Goal: Transaction & Acquisition: Purchase product/service

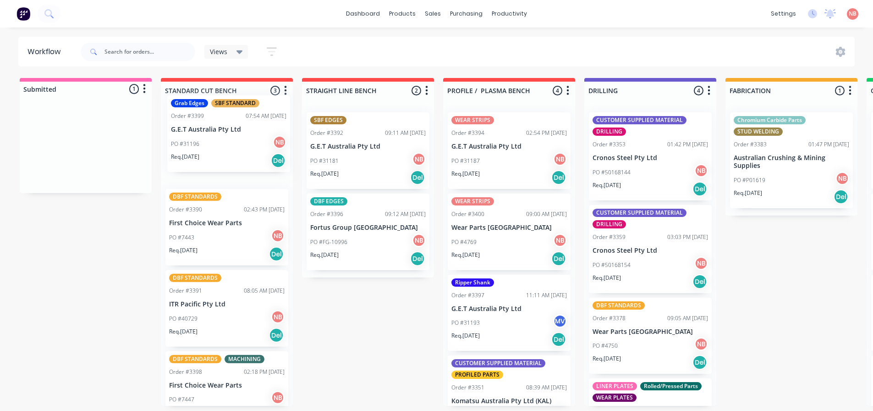
drag, startPoint x: 61, startPoint y: 145, endPoint x: 220, endPoint y: 132, distance: 159.6
click at [220, 132] on div "Submitted 1 Status colour #FF69B4 hex #FF69B4 Save Cancel Summaries Total order…" at bounding box center [757, 242] width 1529 height 328
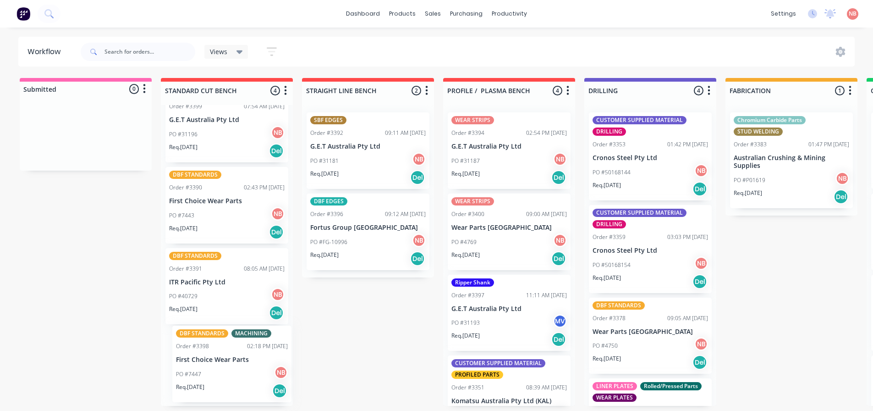
scroll to position [2, 0]
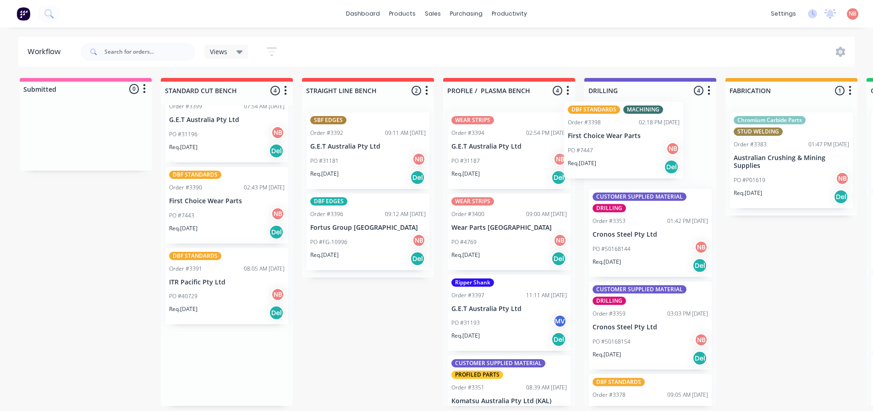
drag, startPoint x: 211, startPoint y: 350, endPoint x: 612, endPoint y: 122, distance: 461.3
click at [612, 122] on div "Submitted 0 Status colour #FF69B4 hex #FF69B4 Save Cancel Summaries Total order…" at bounding box center [757, 242] width 1529 height 328
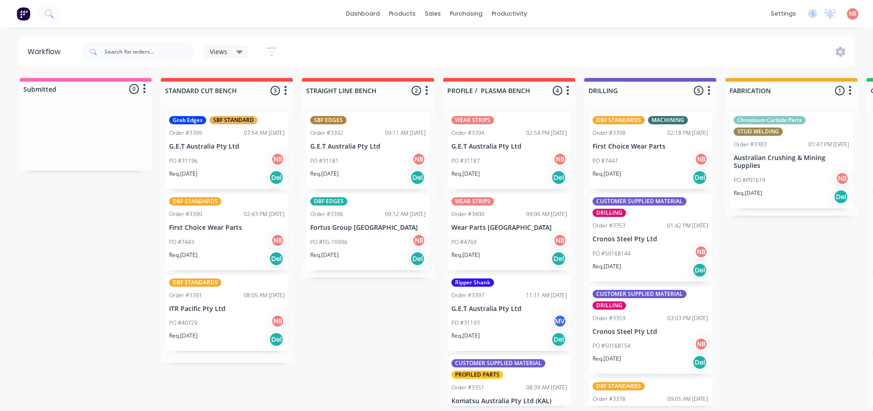
scroll to position [0, 0]
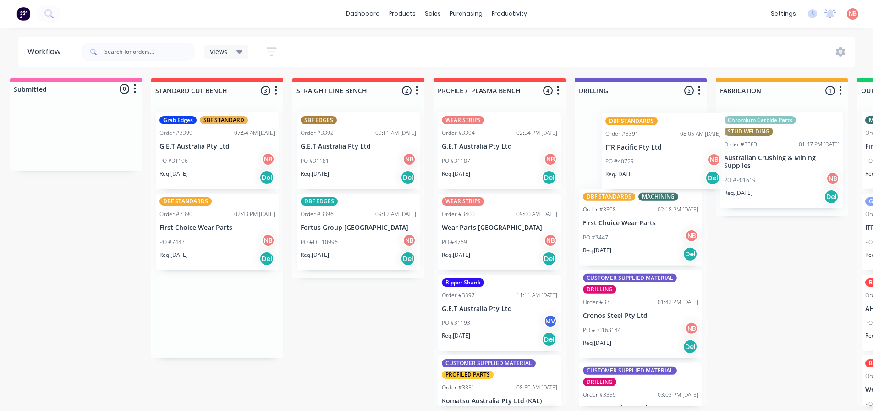
drag, startPoint x: 206, startPoint y: 317, endPoint x: 589, endPoint y: 167, distance: 411.7
click at [634, 153] on div "Submitted 0 Status colour #FF69B4 hex #FF69B4 Save Cancel Summaries Total order…" at bounding box center [747, 242] width 1529 height 328
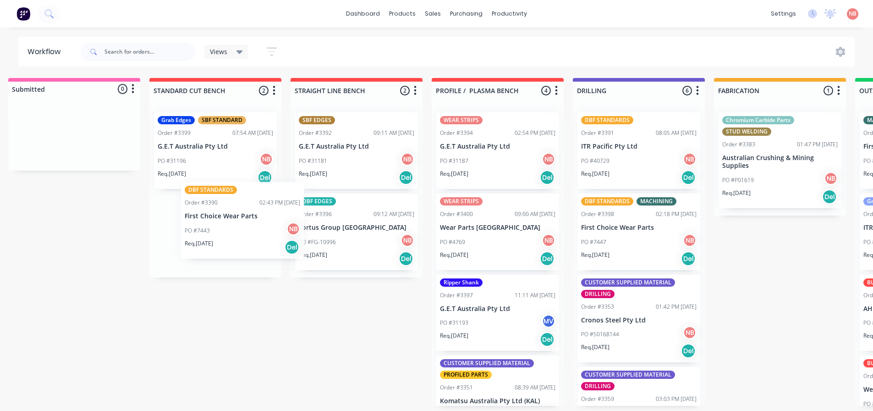
scroll to position [2, 11]
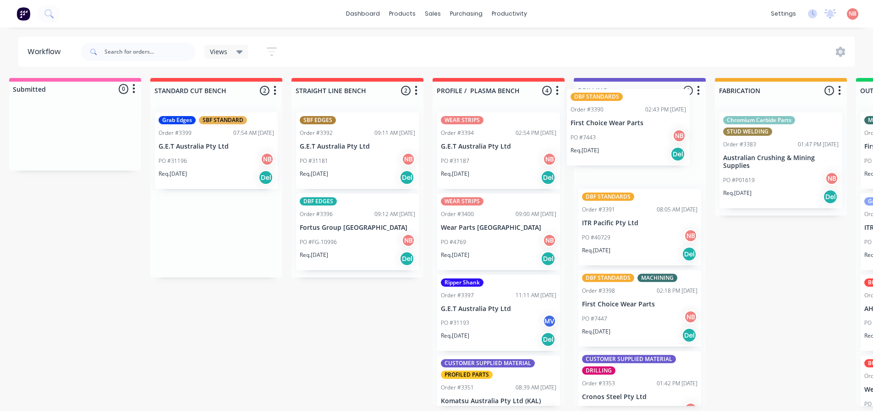
drag, startPoint x: 180, startPoint y: 250, endPoint x: 596, endPoint y: 147, distance: 428.8
click at [596, 147] on div "Submitted 0 Status colour #FF69B4 hex #FF69B4 Save Cancel Summaries Total order…" at bounding box center [747, 242] width 1529 height 328
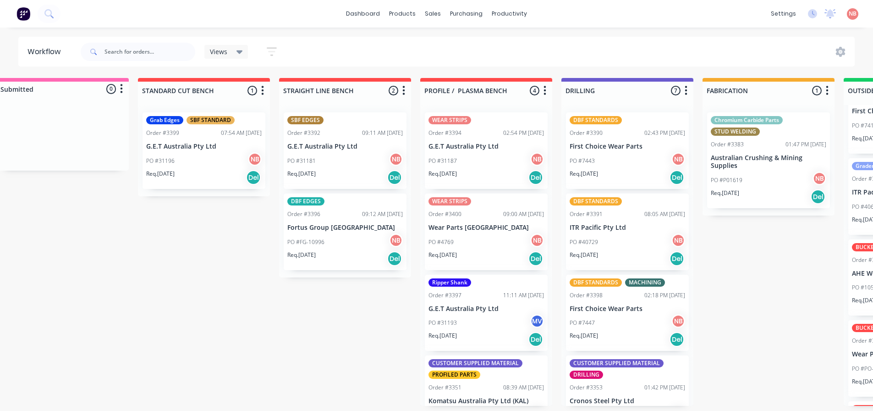
scroll to position [0, 0]
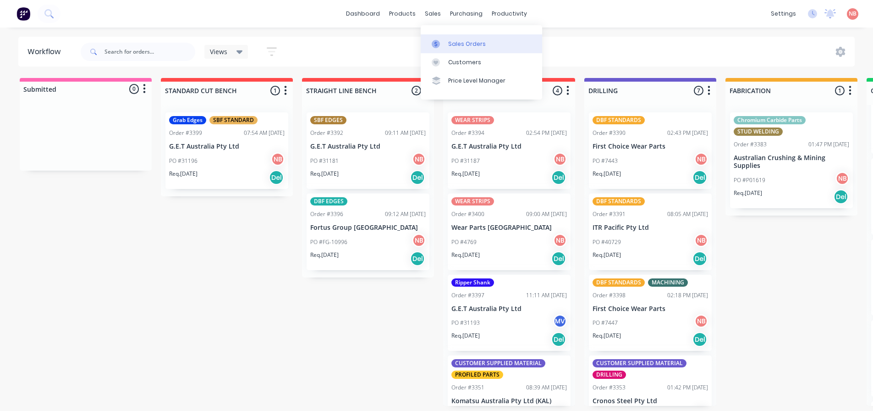
click at [438, 43] on icon at bounding box center [436, 44] width 8 height 8
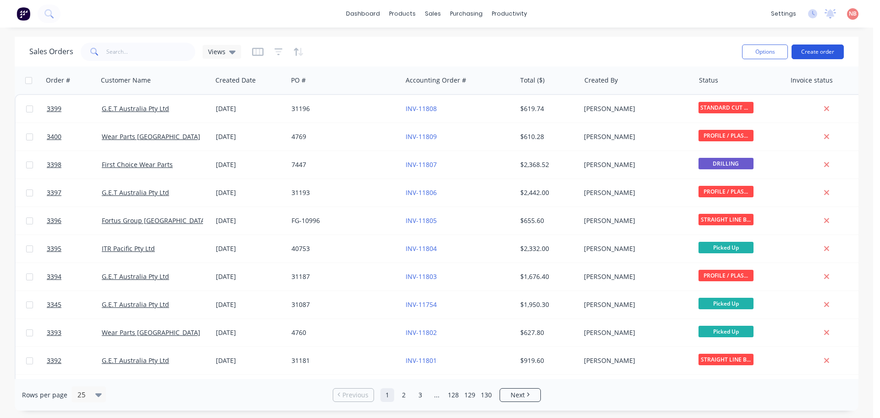
click at [810, 54] on button "Create order" at bounding box center [818, 51] width 52 height 15
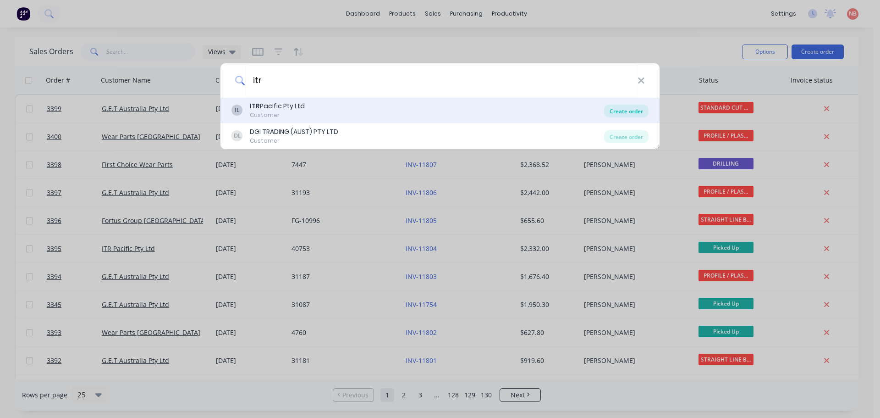
type input "itr"
click at [617, 112] on div "Create order" at bounding box center [626, 111] width 44 height 13
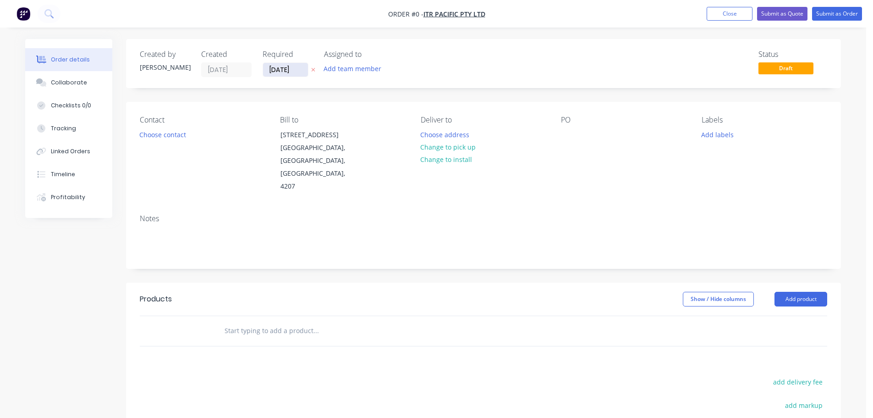
click at [284, 72] on input "[DATE]" at bounding box center [285, 70] width 45 height 14
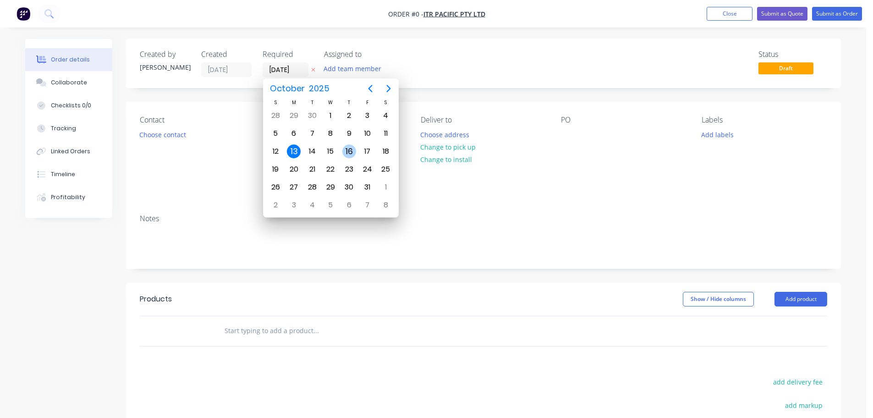
click at [353, 153] on div "16" at bounding box center [349, 151] width 14 height 14
type input "[DATE]"
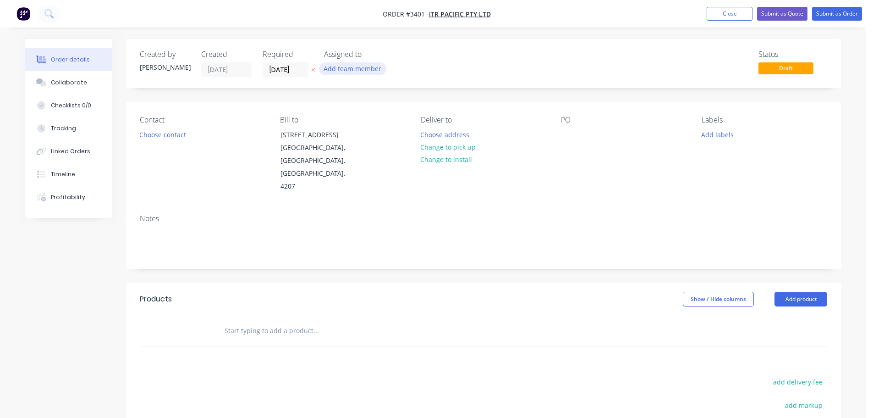
click at [370, 68] on button "Add team member" at bounding box center [352, 68] width 67 height 12
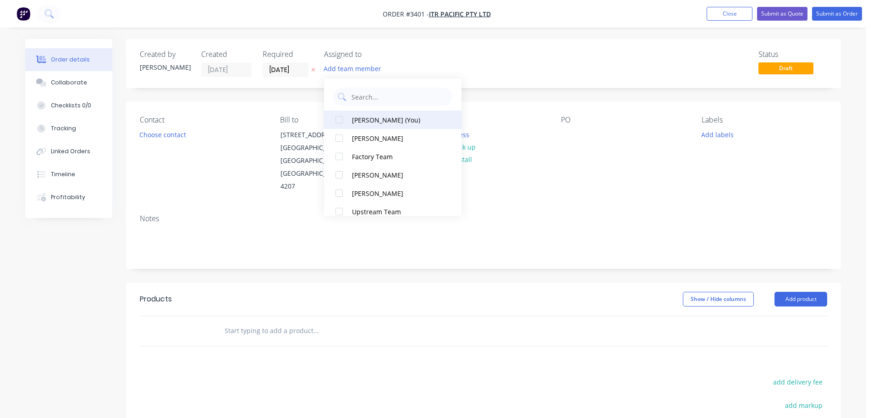
click at [380, 122] on div "[PERSON_NAME] (You)" at bounding box center [398, 120] width 92 height 10
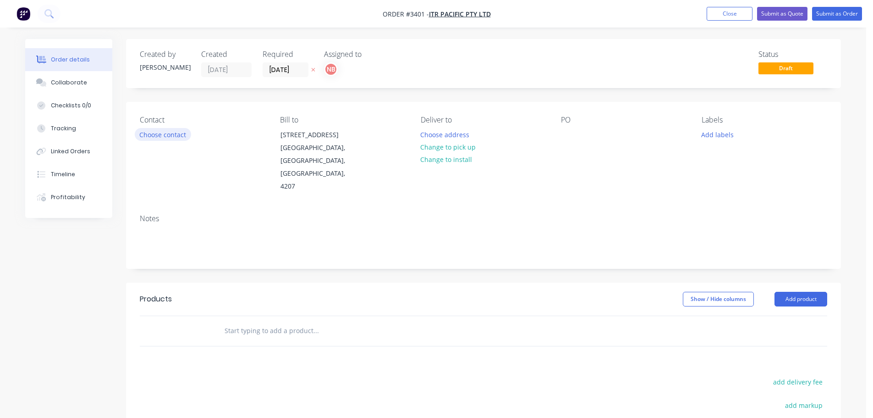
click at [142, 135] on button "Choose contact" at bounding box center [163, 134] width 56 height 12
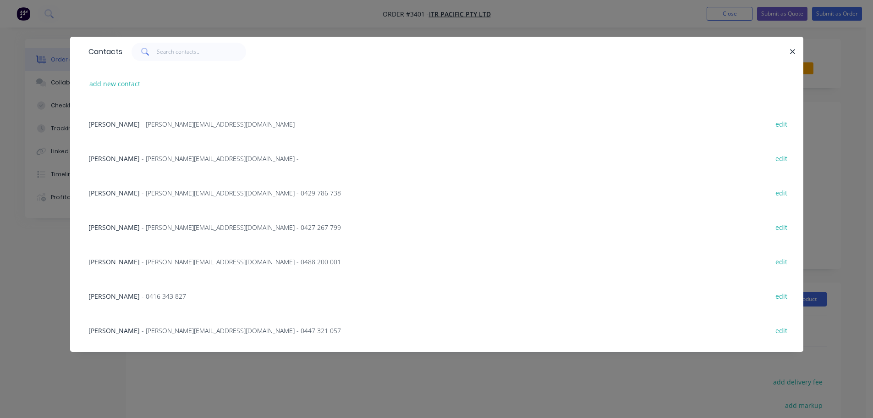
scroll to position [138, 0]
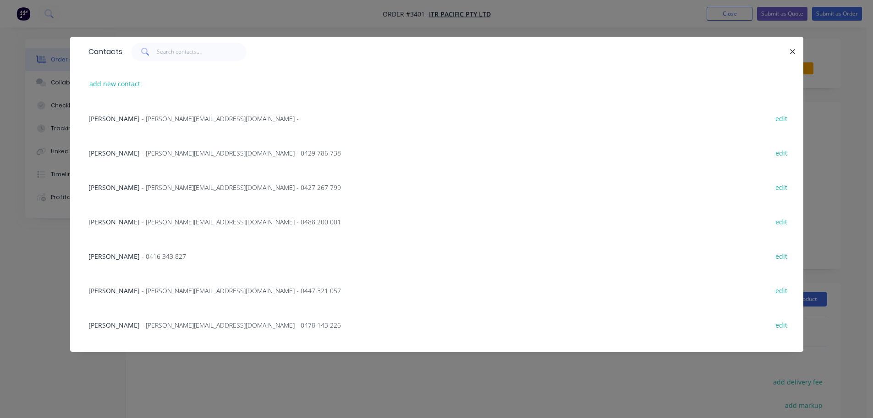
click at [142, 288] on span "- [PERSON_NAME][EMAIL_ADDRESS][DOMAIN_NAME] - 0447 321 057" at bounding box center [241, 290] width 199 height 9
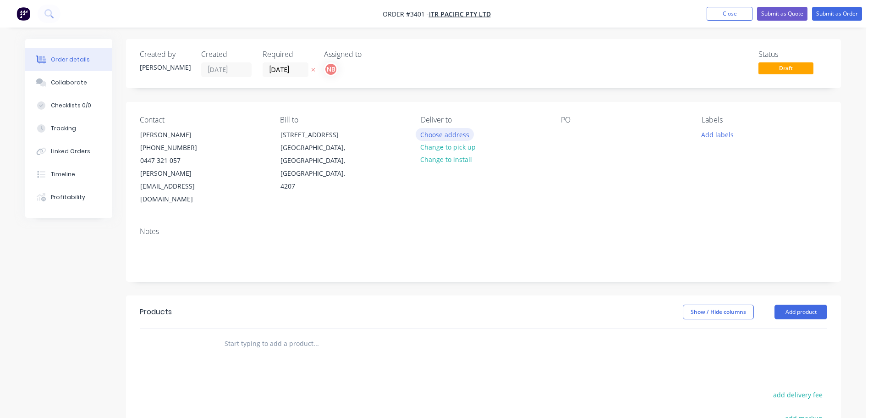
click at [439, 132] on button "Choose address" at bounding box center [445, 134] width 59 height 12
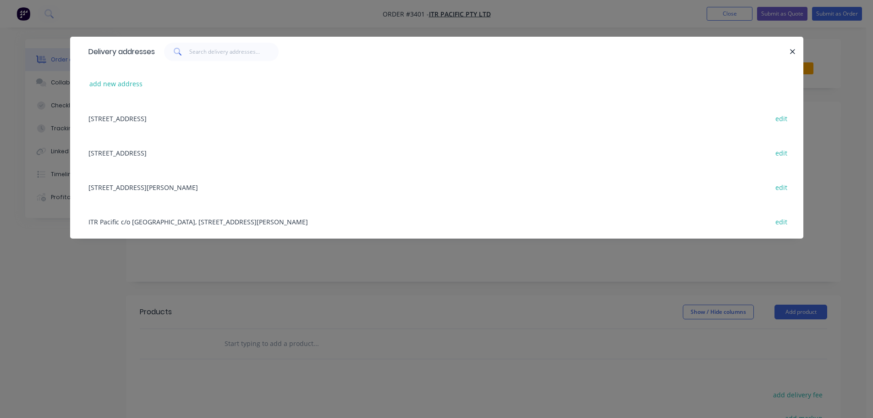
click at [140, 120] on div "[STREET_ADDRESS] edit" at bounding box center [437, 118] width 706 height 34
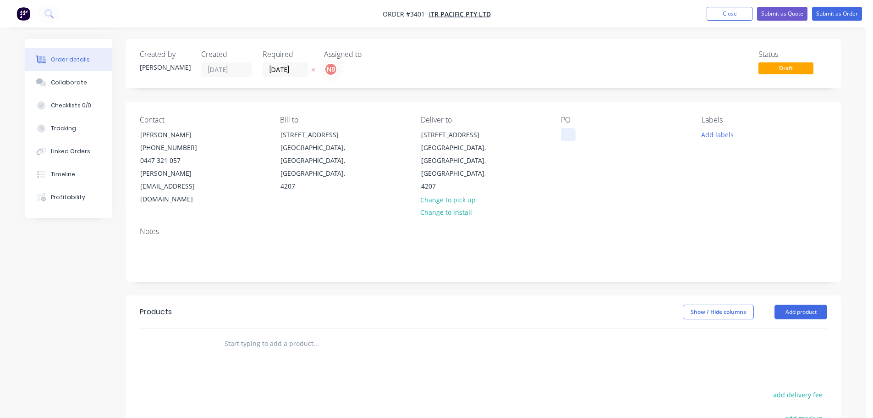
click at [571, 135] on div at bounding box center [568, 134] width 15 height 13
click at [715, 136] on button "Add labels" at bounding box center [717, 134] width 42 height 12
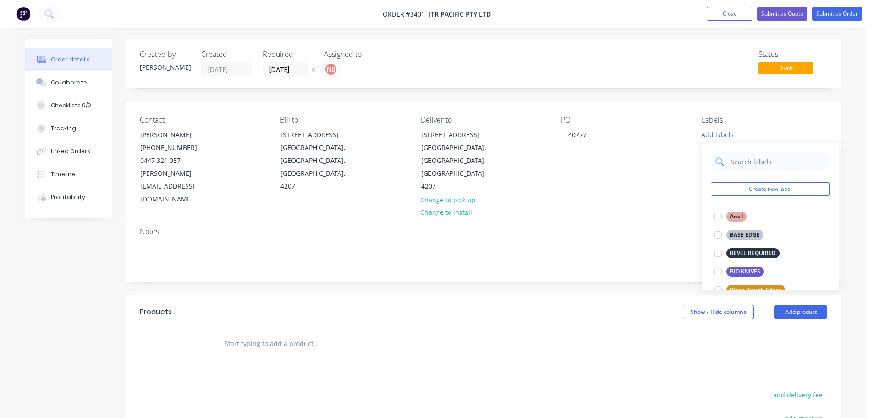
click at [748, 162] on input "text" at bounding box center [778, 161] width 96 height 18
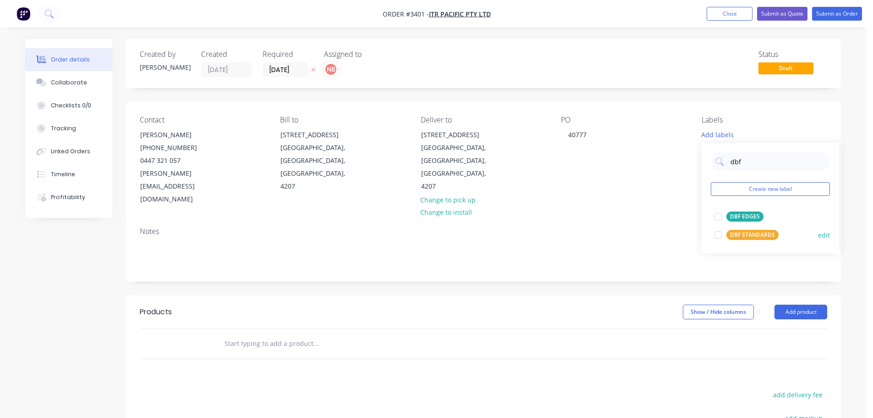
type input "dbf"
click at [735, 234] on div "DBF STANDARDS" at bounding box center [753, 235] width 52 height 10
click at [700, 260] on div "Created by [PERSON_NAME] Created [DATE] Required [DATE] Assigned to NB Status D…" at bounding box center [483, 309] width 715 height 540
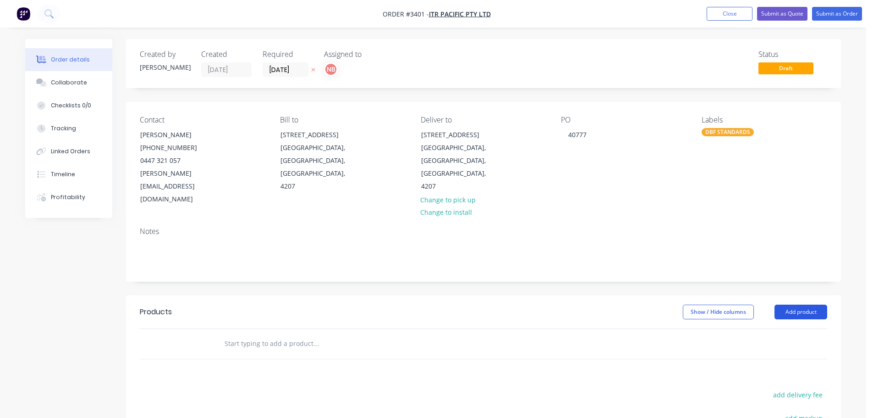
click at [803, 304] on button "Add product" at bounding box center [801, 311] width 53 height 15
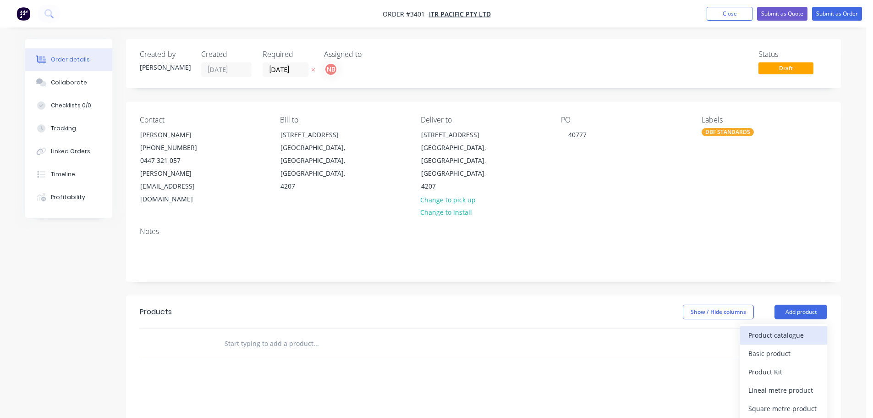
click at [790, 328] on div "Product catalogue" at bounding box center [784, 334] width 71 height 13
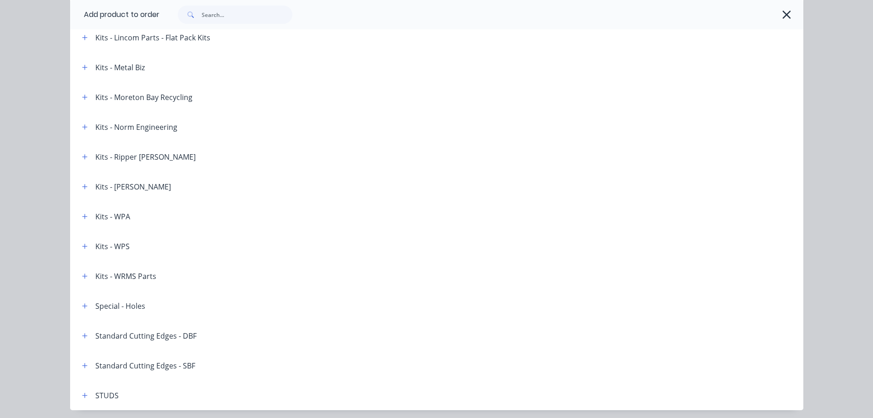
scroll to position [1332, 0]
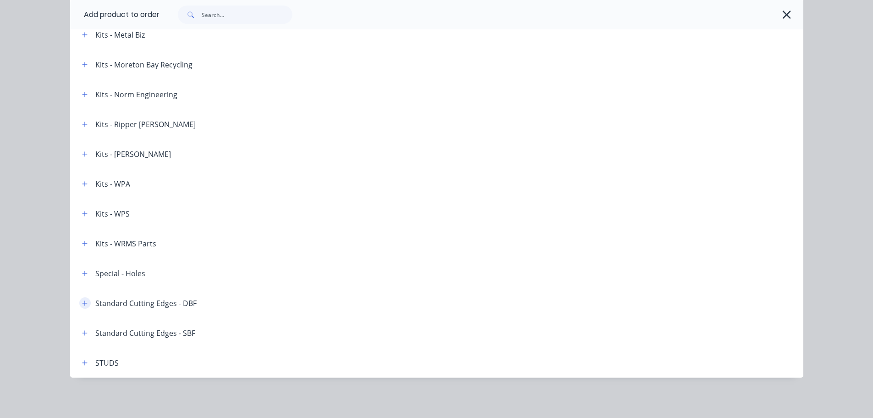
click at [82, 305] on icon "button" at bounding box center [85, 303] width 6 height 6
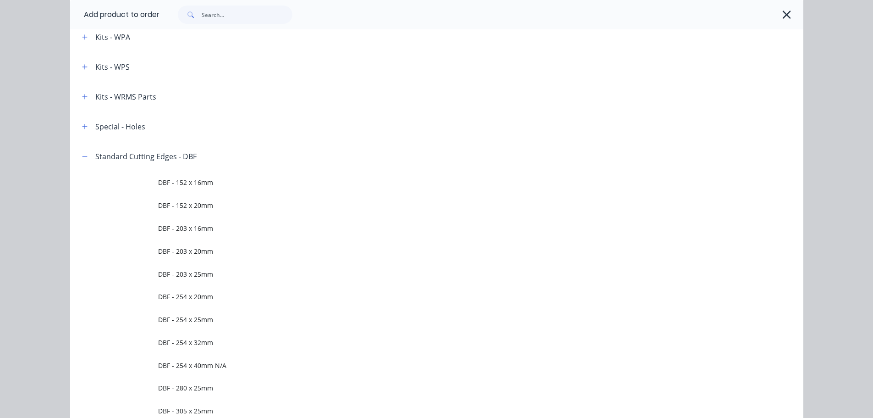
scroll to position [1515, 0]
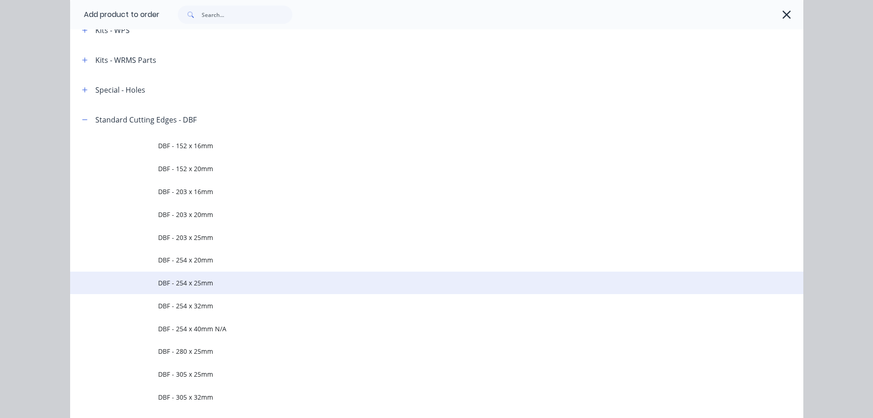
click at [197, 283] on span "DBF - 254 x 25mm" at bounding box center [416, 283] width 516 height 10
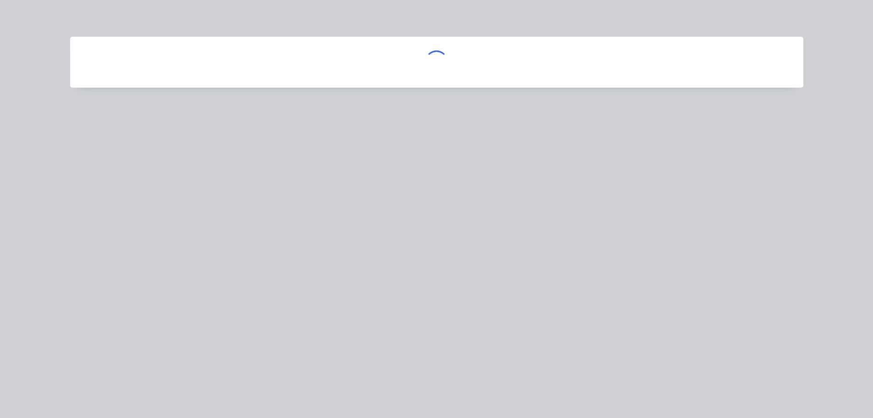
scroll to position [0, 0]
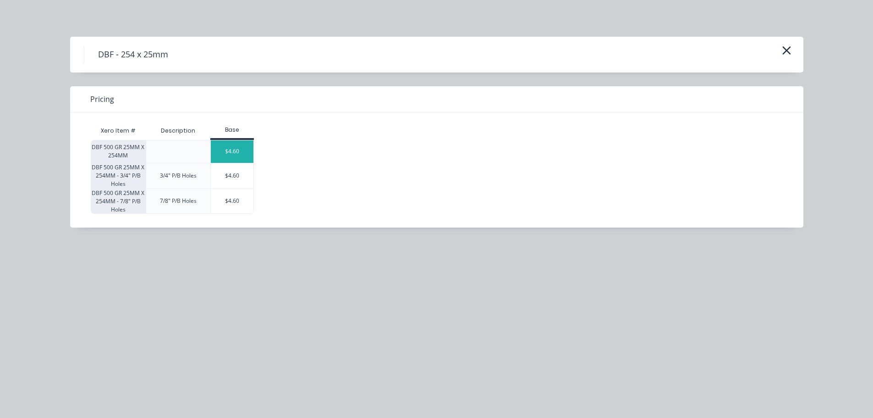
click at [220, 160] on div "$4.60" at bounding box center [232, 151] width 43 height 22
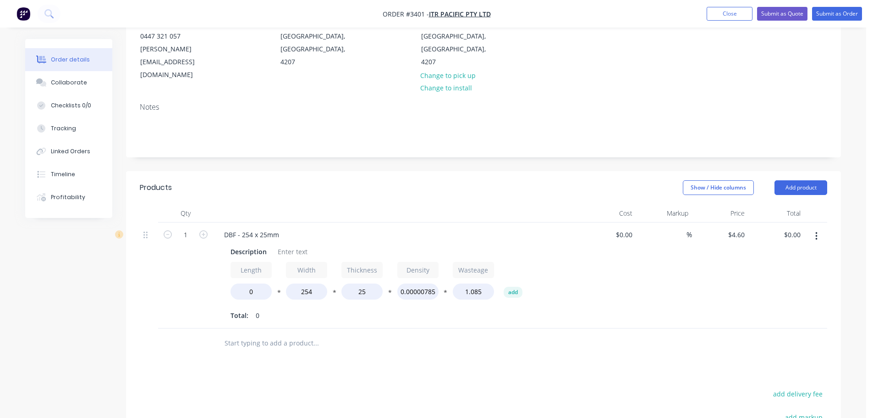
scroll to position [138, 0]
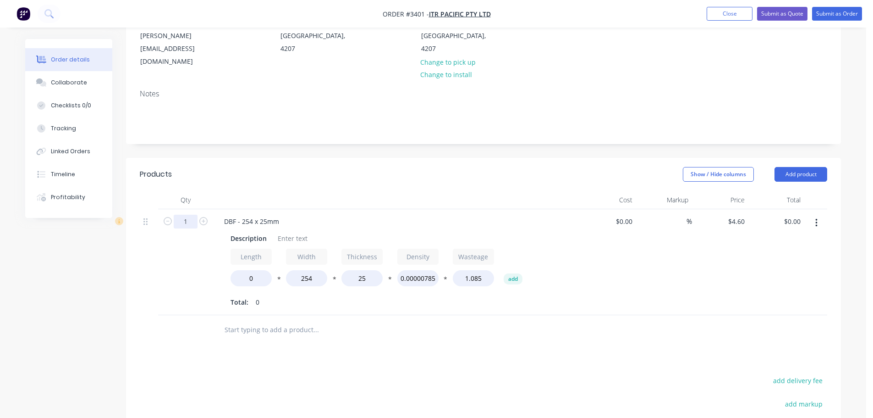
click at [186, 215] on input "1" at bounding box center [186, 222] width 24 height 14
type input "2"
click at [254, 191] on div at bounding box center [396, 200] width 367 height 18
click at [243, 231] on div "Description" at bounding box center [249, 237] width 44 height 13
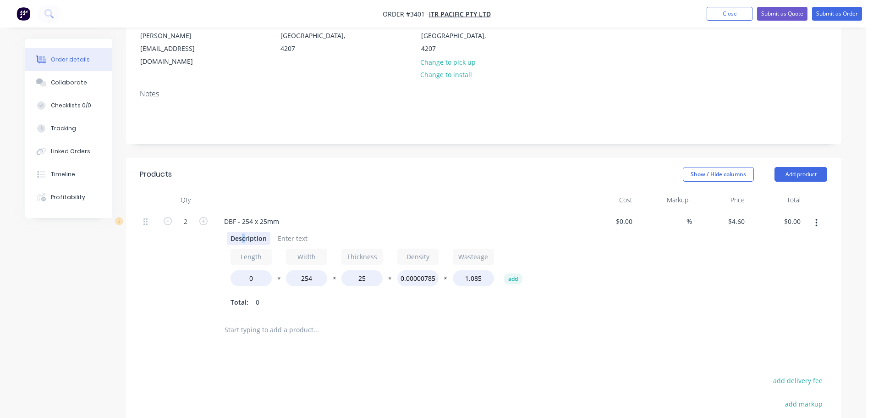
click at [243, 231] on div "Description" at bounding box center [249, 237] width 44 height 13
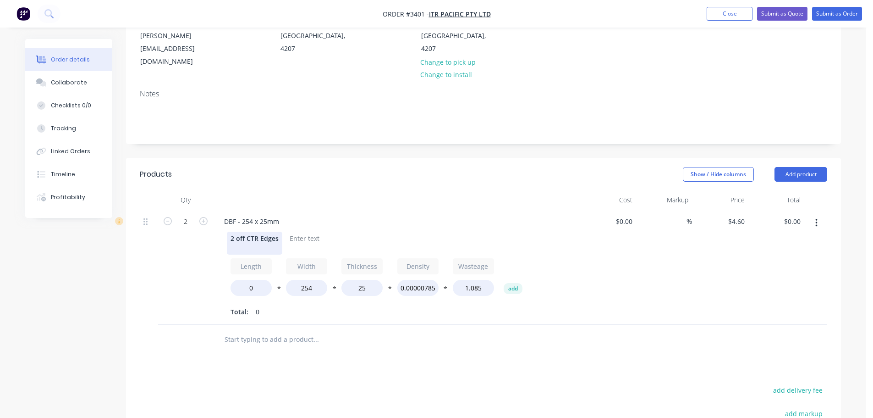
click at [251, 231] on div "2 off CTR Edges" at bounding box center [254, 242] width 55 height 23
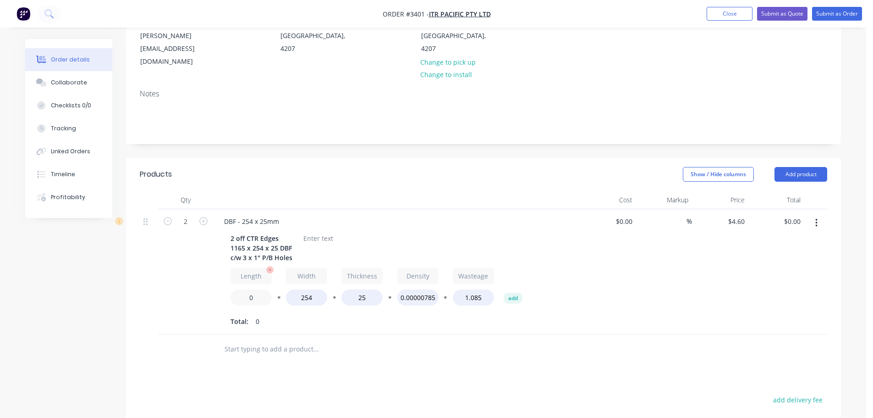
click at [247, 289] on input "0" at bounding box center [251, 297] width 41 height 16
type input "1165"
type input "$579.60"
click at [313, 231] on div at bounding box center [318, 237] width 37 height 13
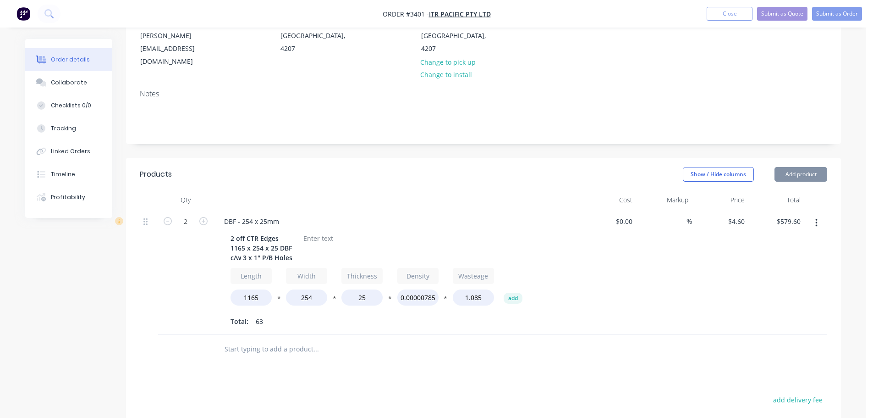
click at [313, 231] on div at bounding box center [318, 237] width 37 height 13
click at [331, 231] on div "$468.00 ea +GST" at bounding box center [329, 237] width 58 height 13
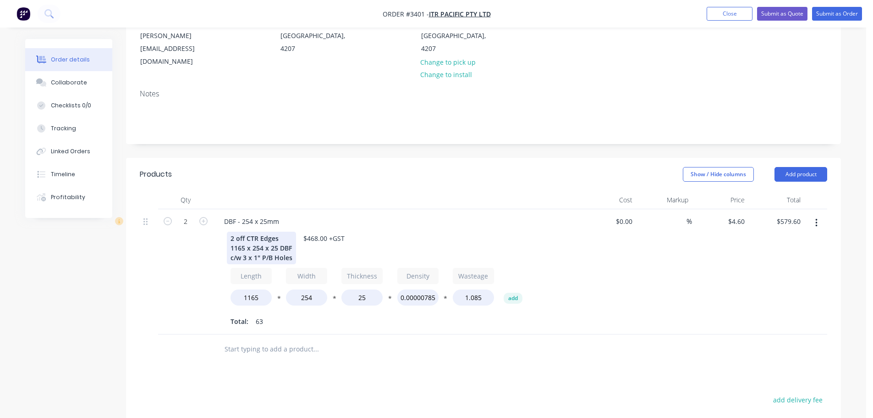
drag, startPoint x: 235, startPoint y: 211, endPoint x: 229, endPoint y: 212, distance: 5.5
click at [229, 231] on div "2 off CTR Edges 1165 x 254 x 25 DBF c/w 3 x 1" P/B Holes" at bounding box center [261, 247] width 69 height 33
click at [188, 215] on input "2" at bounding box center [186, 222] width 24 height 14
type input "1"
type input "$289.80"
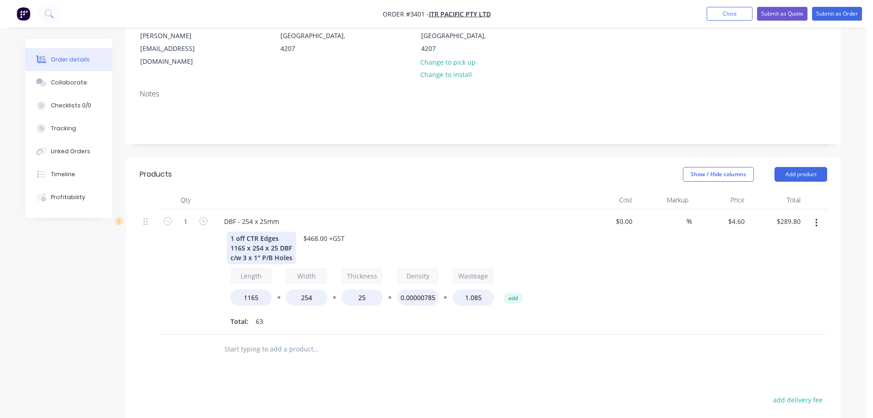
click at [291, 231] on div "1 off CTR Edges 1165 x 254 x 25 DBF c/w 3 x 1" P/B Holes" at bounding box center [261, 247] width 69 height 33
click at [165, 249] on div "1" at bounding box center [185, 271] width 55 height 125
click at [283, 231] on div "1 off CTR Edges 1165 x 254 x 25 DBF c/w 3 x 1" P/B Holes" at bounding box center [261, 247] width 69 height 33
click at [815, 218] on icon "button" at bounding box center [816, 223] width 2 height 10
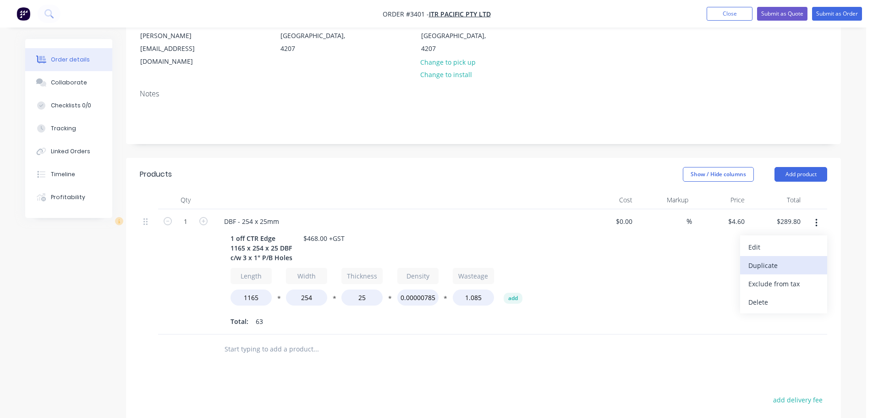
click at [779, 259] on div "Duplicate" at bounding box center [784, 265] width 71 height 13
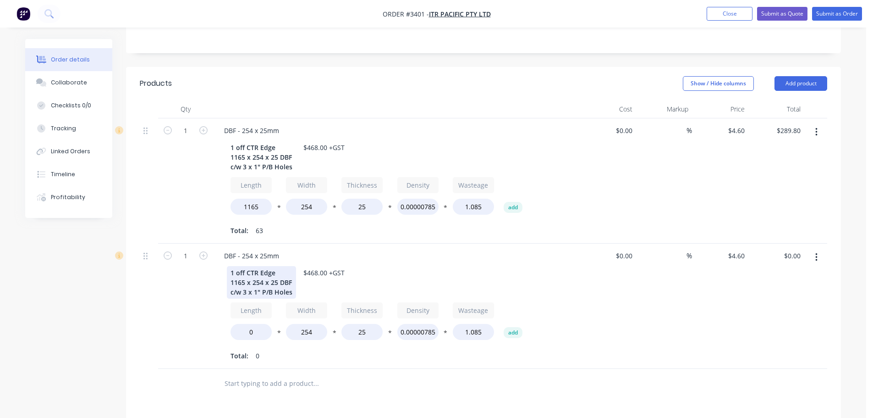
scroll to position [229, 0]
drag, startPoint x: 232, startPoint y: 246, endPoint x: 228, endPoint y: 246, distance: 4.6
click at [228, 265] on div "1 off CTR Edge 1165 x 254 x 25 DBF c/w 3 x 1" P/B Holes" at bounding box center [261, 281] width 69 height 33
drag, startPoint x: 257, startPoint y: 248, endPoint x: 247, endPoint y: 247, distance: 10.6
click at [247, 265] on div "2 off CTR Edge 1165 x 254 x 25 DBF c/w 3 x 1" P/B Holes" at bounding box center [261, 281] width 69 height 33
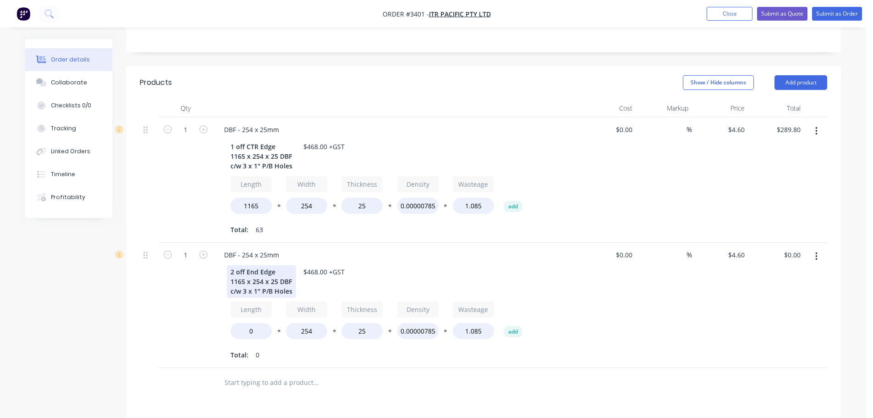
click at [276, 265] on div "2 off End Edge 1165 x 254 x 25 DBF c/w 3 x 1" P/B Holes" at bounding box center [261, 281] width 69 height 33
click at [188, 248] on input "1" at bounding box center [186, 255] width 24 height 14
type input "2"
click at [187, 184] on div "1" at bounding box center [185, 179] width 55 height 125
click at [308, 265] on div "$468.00 +GST" at bounding box center [324, 271] width 49 height 13
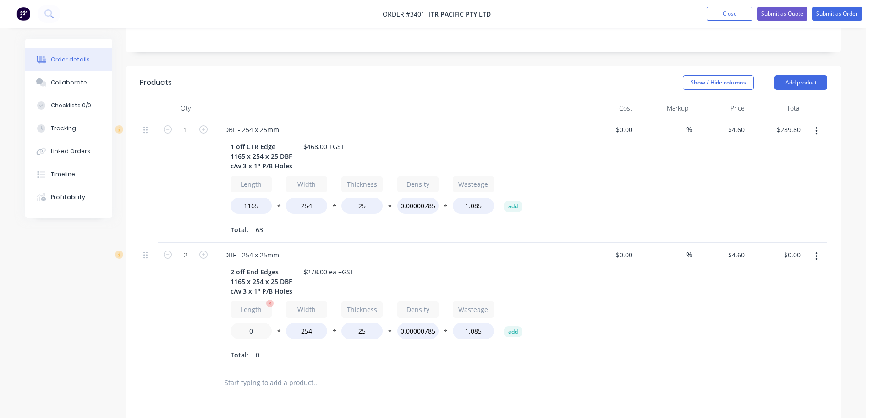
click at [256, 323] on input "0" at bounding box center [251, 331] width 41 height 16
drag, startPoint x: 245, startPoint y: 256, endPoint x: 235, endPoint y: 258, distance: 10.2
click at [235, 265] on div "2 off End Edges 1165 x 254 x 25 DBF c/w 3 x 1" P/B Holes" at bounding box center [261, 281] width 69 height 33
drag, startPoint x: 243, startPoint y: 254, endPoint x: 231, endPoint y: 257, distance: 13.0
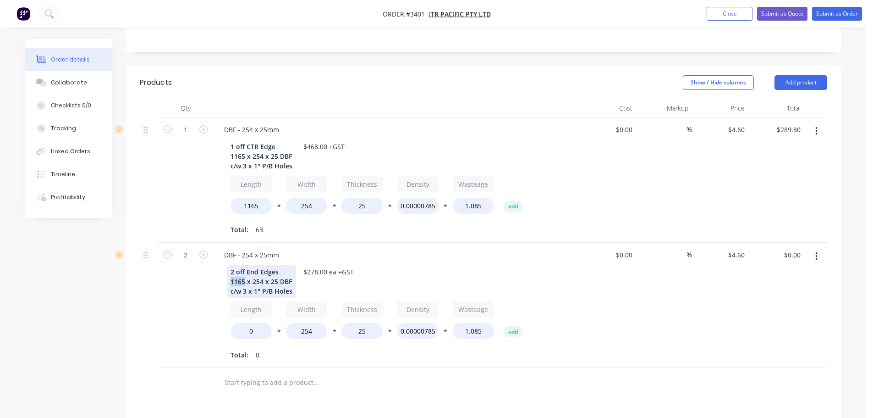
click at [231, 265] on div "2 off End Edges 1165 x 254 x 25 DBF c/w 3 x 1" P/B Holes" at bounding box center [261, 281] width 69 height 33
click at [246, 268] on div "2 off End Edges 655 x 254 x 25 DBF c/w 3 x 1" P/B Holes" at bounding box center [261, 281] width 69 height 33
click at [242, 323] on input "0" at bounding box center [251, 331] width 41 height 16
type input "655"
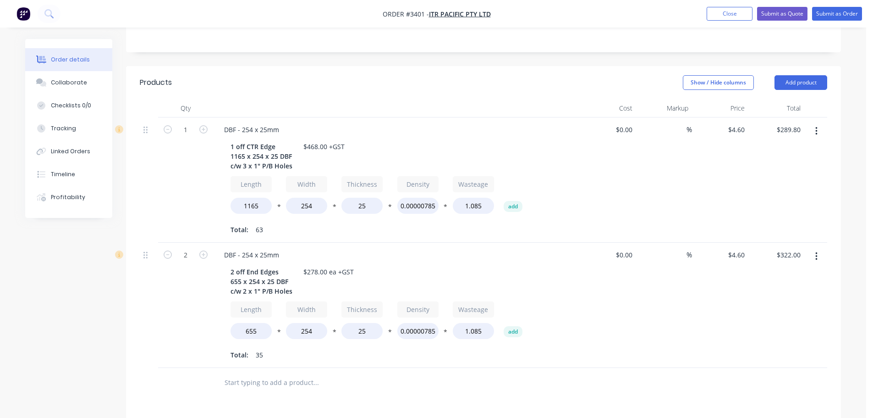
type input "$322.00"
click at [157, 303] on div at bounding box center [149, 304] width 18 height 125
click at [814, 75] on button "Add product" at bounding box center [801, 82] width 53 height 15
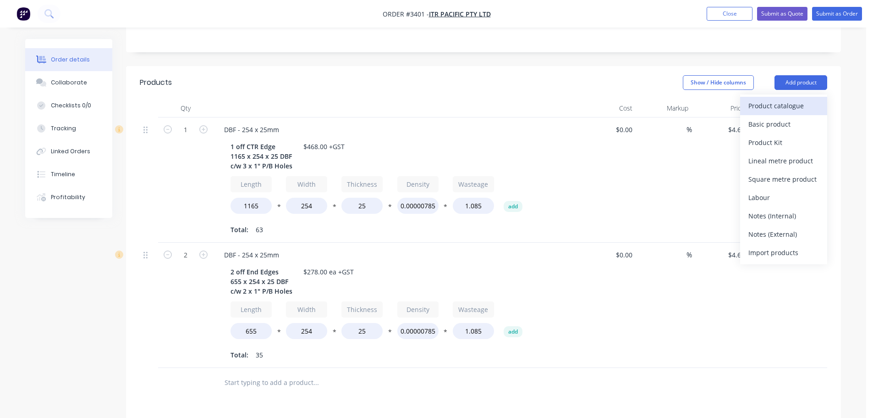
click at [764, 99] on div "Product catalogue" at bounding box center [784, 105] width 71 height 13
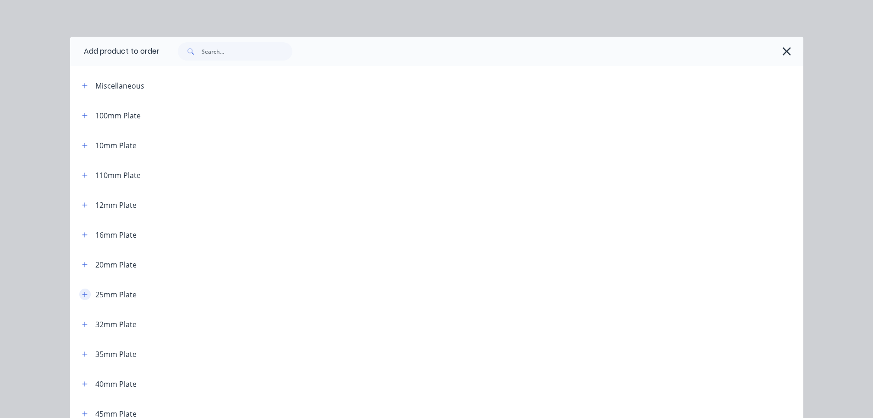
click at [82, 294] on icon "button" at bounding box center [85, 294] width 6 height 6
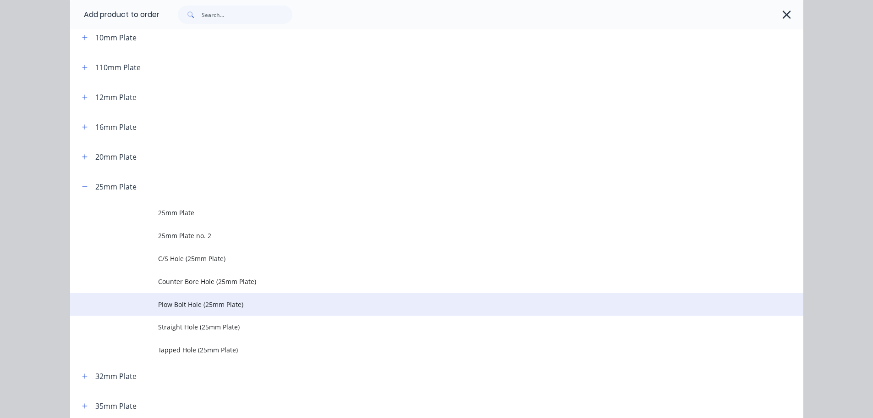
scroll to position [138, 0]
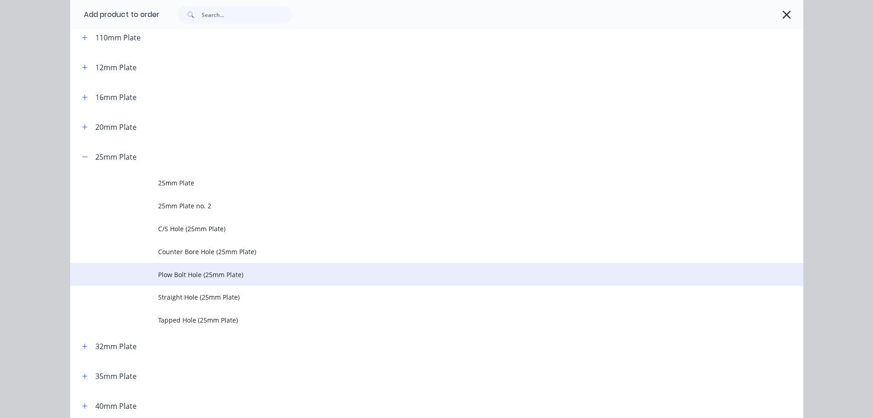
click at [222, 267] on td "Plow Bolt Hole (25mm Plate)" at bounding box center [480, 274] width 645 height 23
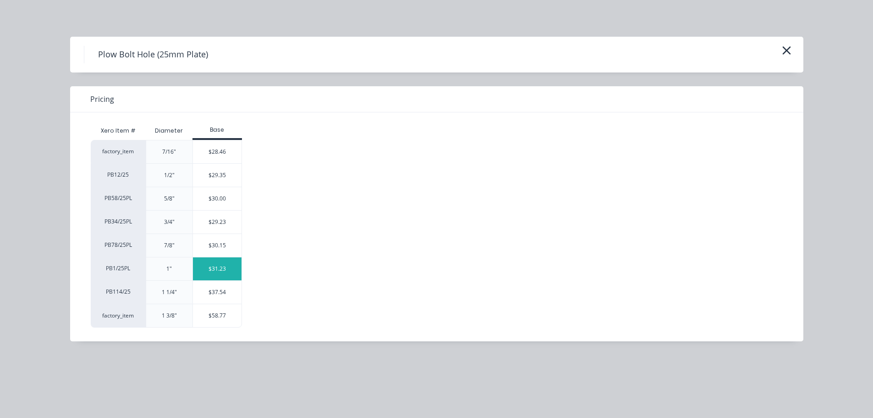
click at [215, 271] on div "$31.23" at bounding box center [217, 268] width 49 height 23
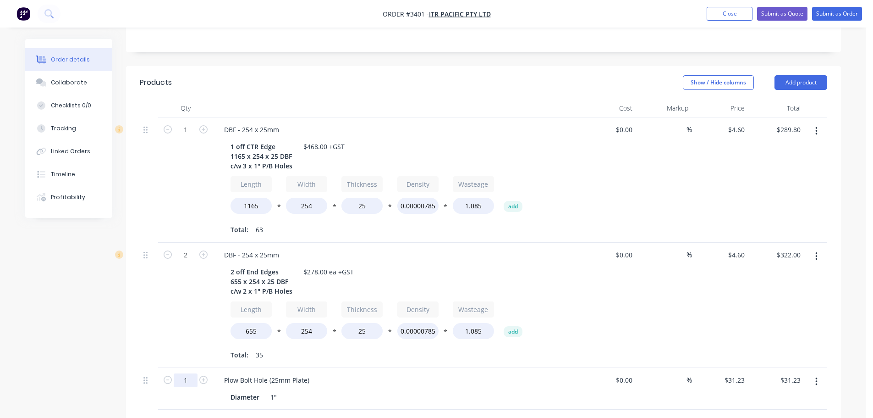
click at [189, 373] on input "1" at bounding box center [186, 380] width 24 height 14
type input "7"
type input "$218.61"
click at [154, 287] on div at bounding box center [149, 304] width 18 height 125
click at [812, 75] on button "Add product" at bounding box center [801, 82] width 53 height 15
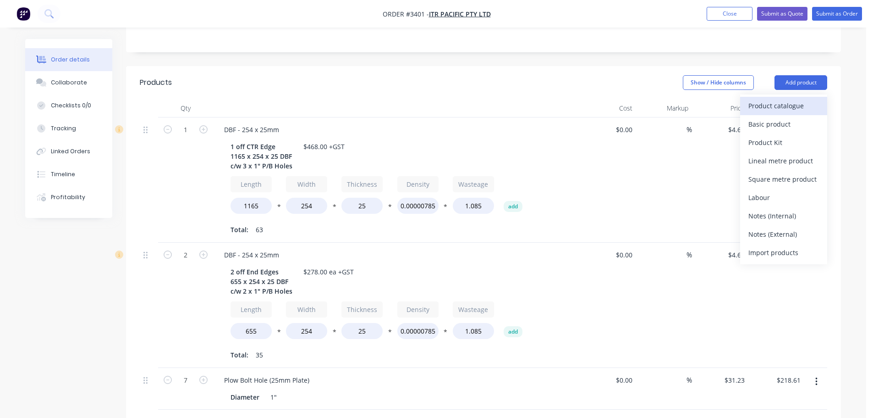
click at [803, 99] on div "Product catalogue" at bounding box center [784, 105] width 71 height 13
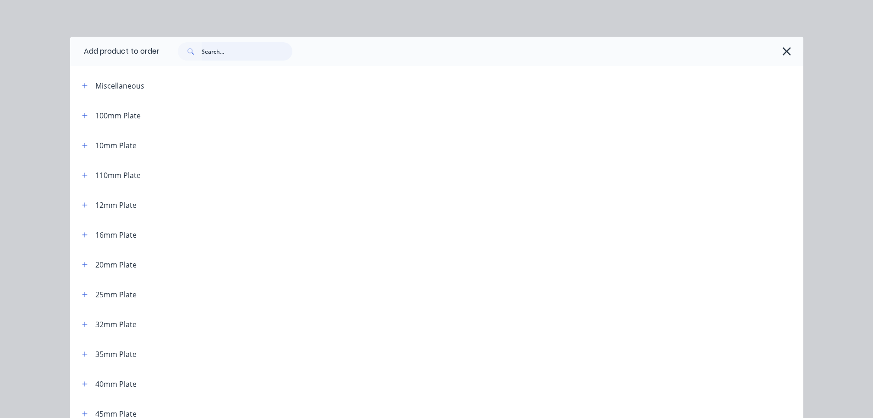
click at [234, 46] on input "text" at bounding box center [247, 51] width 91 height 18
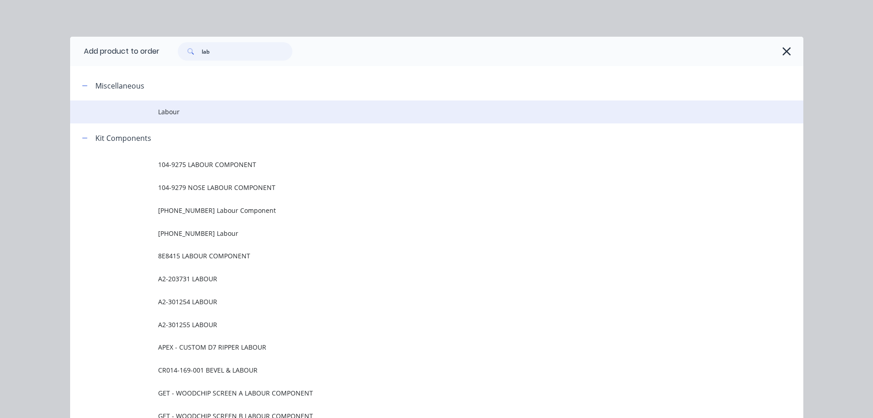
type input "lab"
click at [172, 107] on span "Labour" at bounding box center [416, 112] width 516 height 10
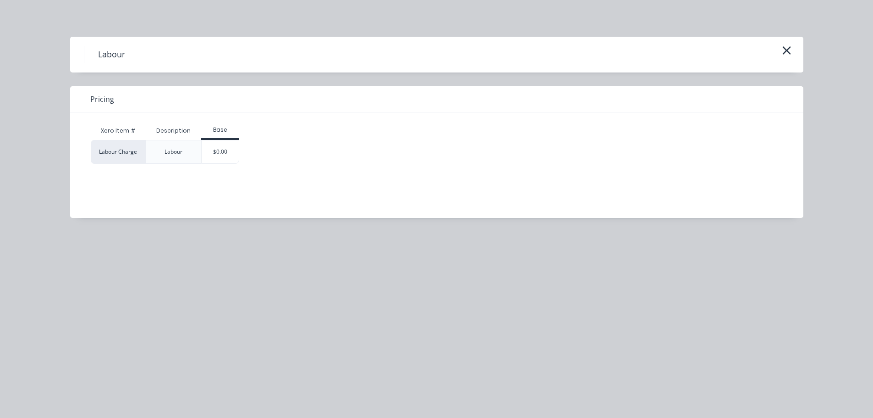
scroll to position [472, 0]
click at [226, 156] on div "$0.00" at bounding box center [220, 151] width 37 height 23
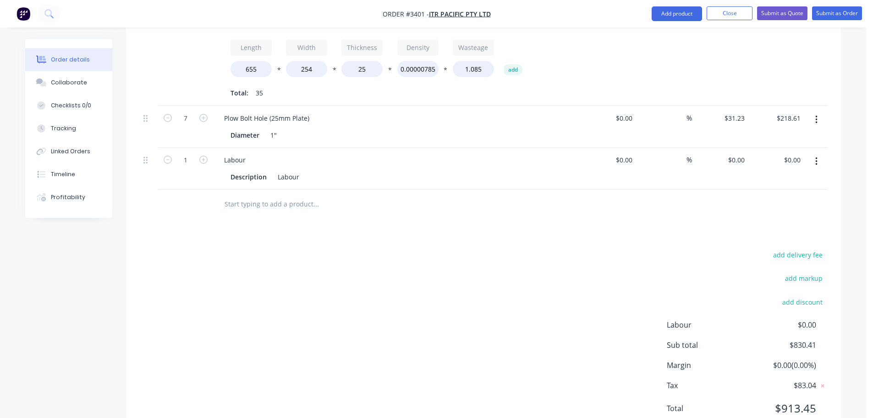
scroll to position [501, 0]
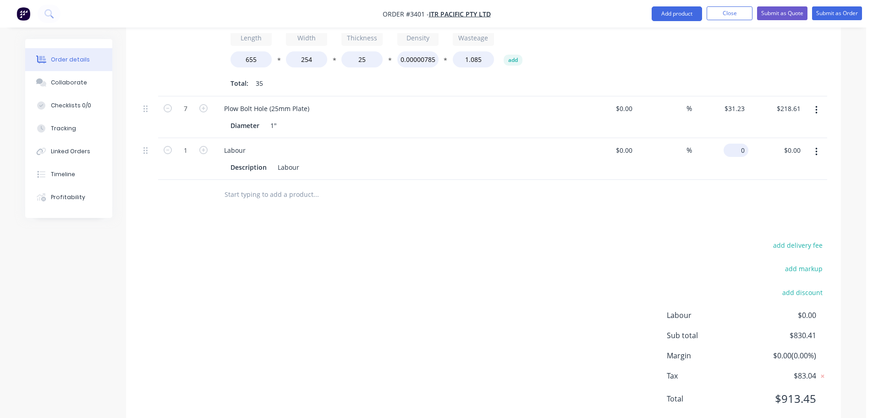
click at [741, 143] on input "0" at bounding box center [737, 149] width 21 height 13
type input "$193.59"
click at [678, 180] on div at bounding box center [484, 195] width 688 height 30
click at [50, 81] on button "Collaborate" at bounding box center [68, 82] width 87 height 23
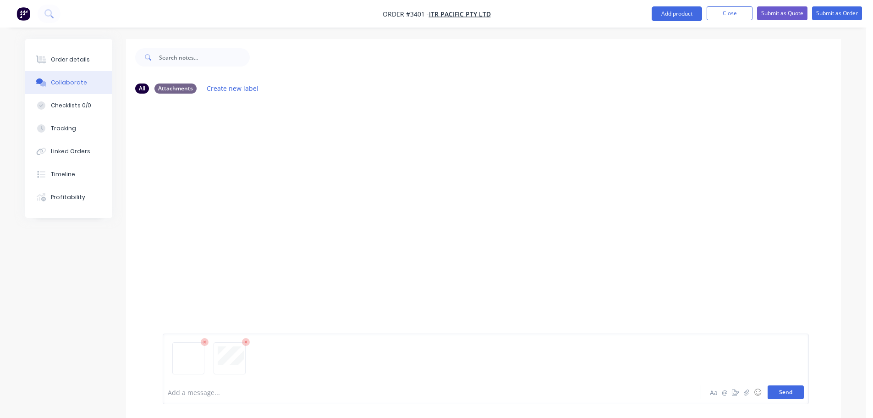
click at [776, 390] on button "Send" at bounding box center [786, 392] width 36 height 14
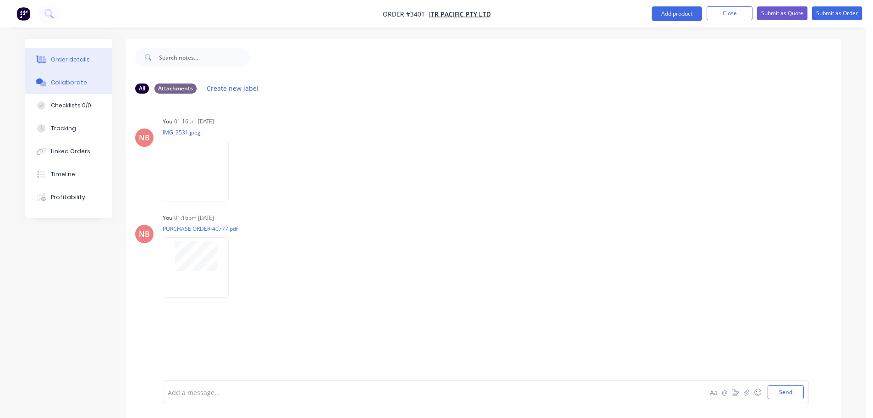
click at [57, 54] on button "Order details" at bounding box center [68, 59] width 87 height 23
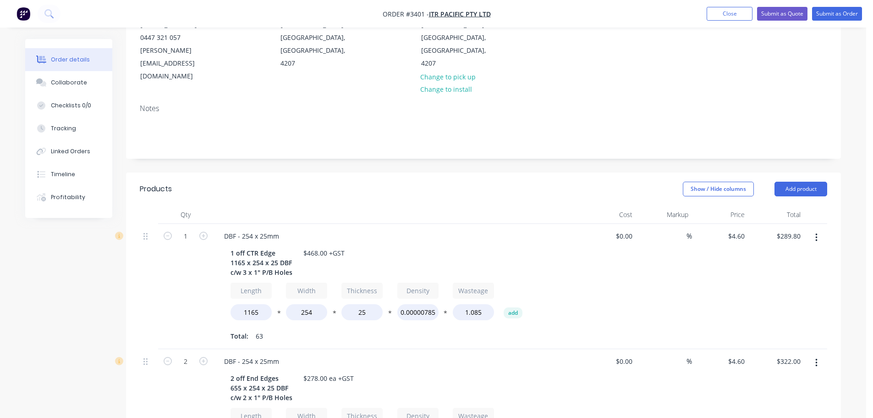
scroll to position [138, 0]
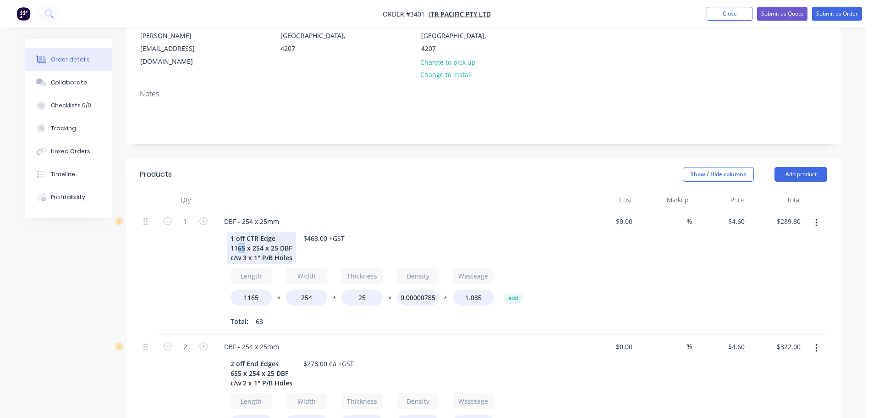
drag, startPoint x: 244, startPoint y: 220, endPoint x: 238, endPoint y: 222, distance: 6.1
click at [238, 231] on div "1 off CTR Edge 1165 x 254 x 25 DBF c/w 3 x 1" P/B Holes" at bounding box center [261, 247] width 69 height 33
drag, startPoint x: 260, startPoint y: 274, endPoint x: 252, endPoint y: 273, distance: 8.3
click at [252, 289] on input "1165" at bounding box center [251, 297] width 41 height 16
type input "1170"
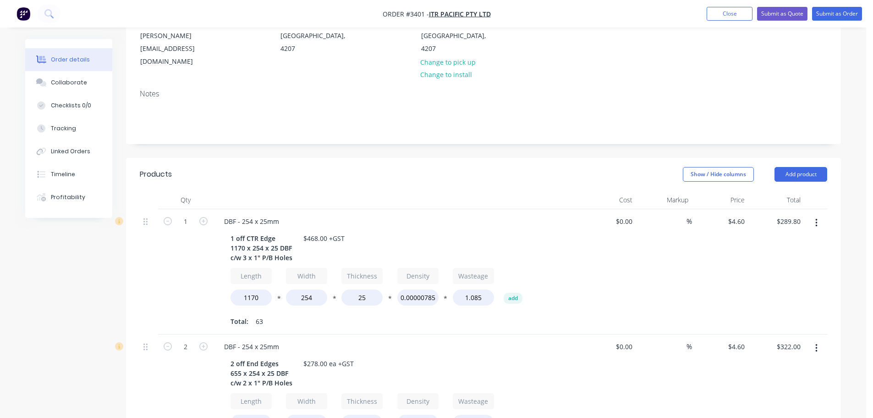
click at [193, 255] on div "1" at bounding box center [185, 271] width 55 height 125
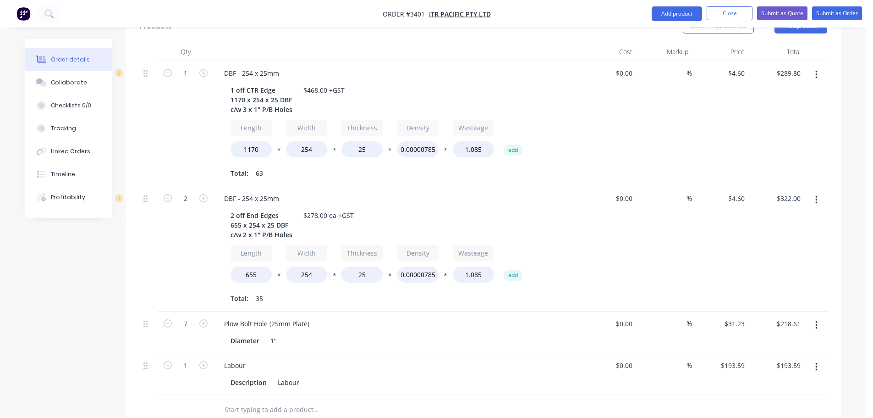
scroll to position [271, 0]
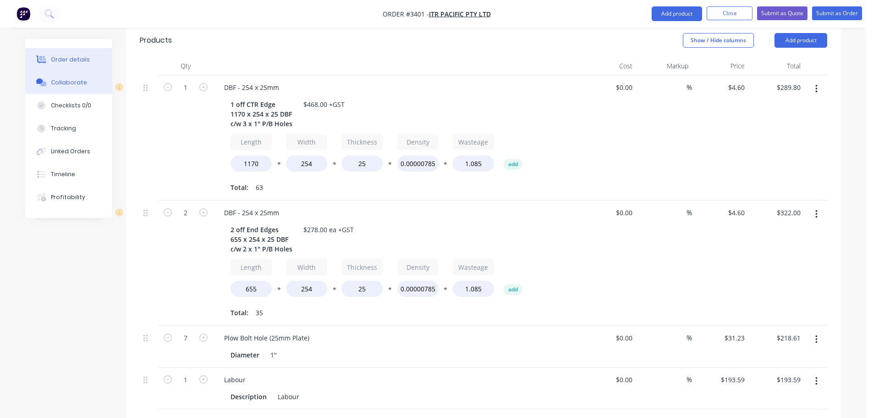
click at [95, 84] on button "Collaborate" at bounding box center [68, 82] width 87 height 23
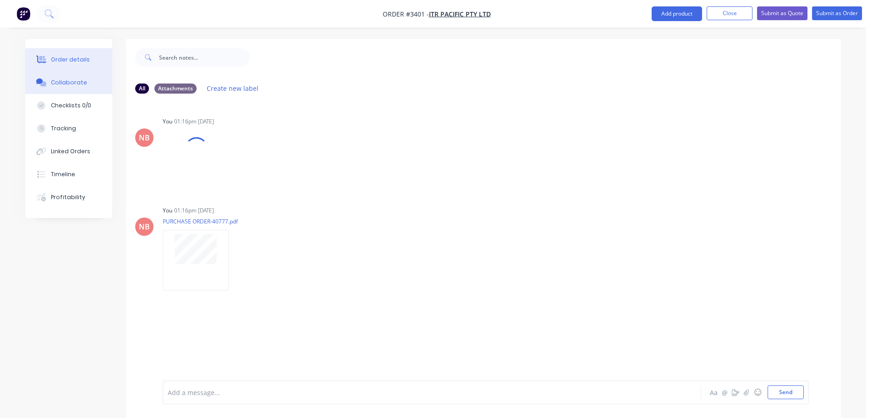
click at [72, 60] on div "Order details" at bounding box center [70, 59] width 39 height 8
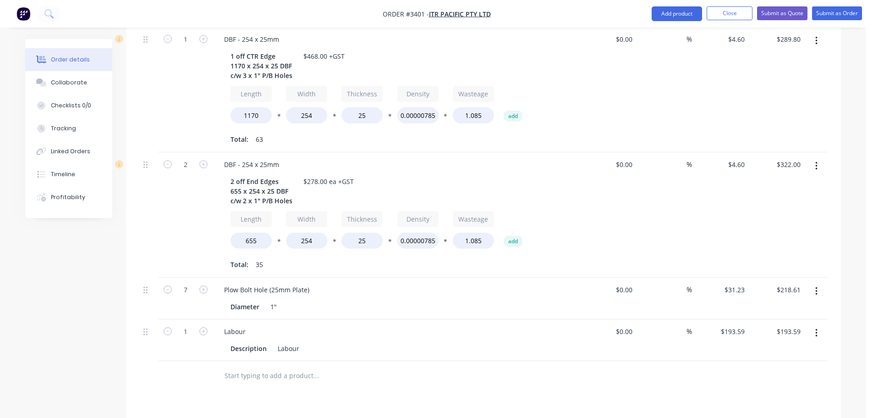
scroll to position [501, 0]
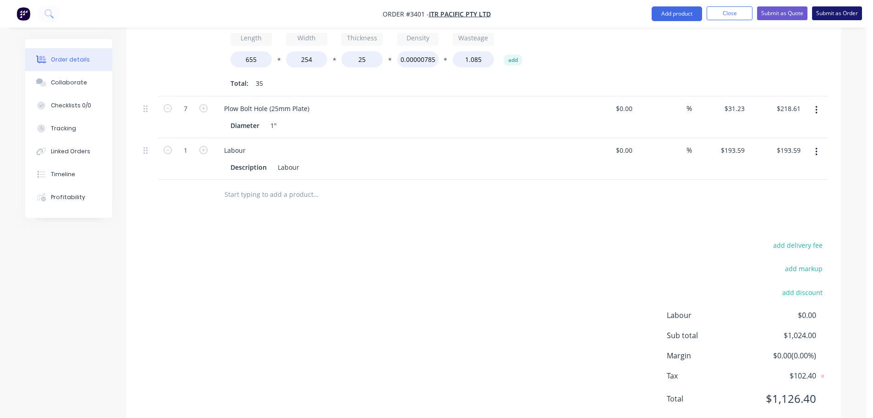
click at [845, 13] on button "Submit as Order" at bounding box center [837, 13] width 50 height 14
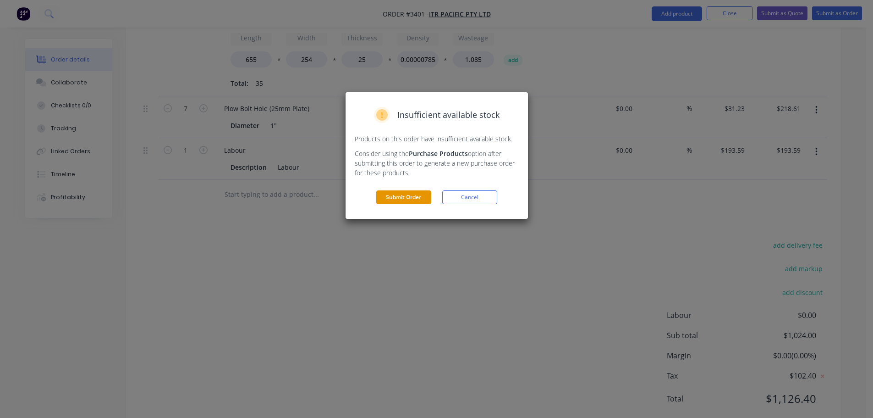
click at [404, 190] on button "Submit Order" at bounding box center [403, 197] width 55 height 14
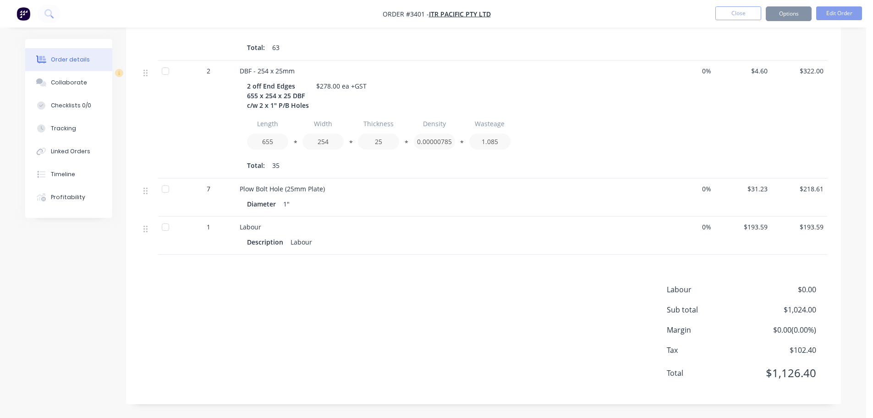
scroll to position [376, 0]
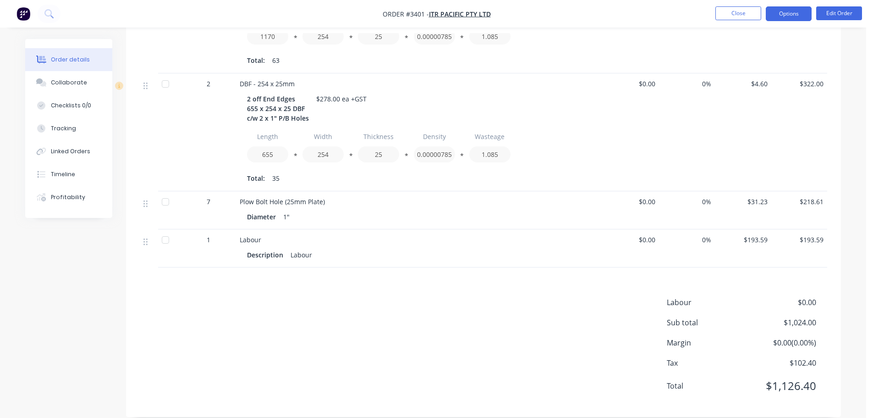
click at [785, 14] on button "Options" at bounding box center [789, 13] width 46 height 15
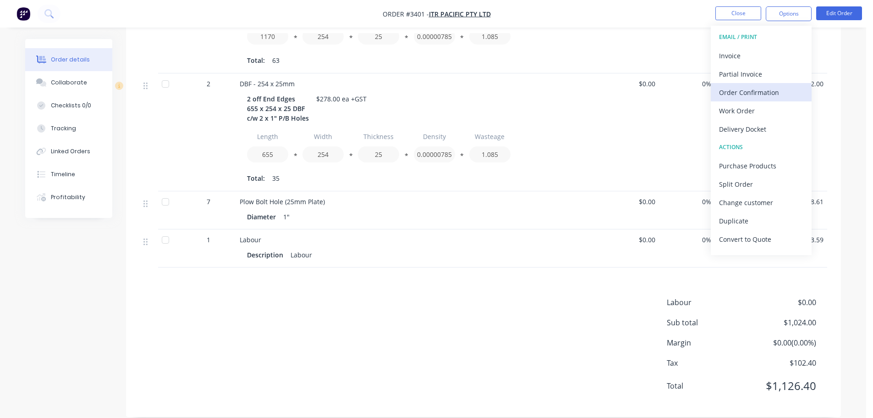
click at [752, 88] on div "Order Confirmation" at bounding box center [761, 92] width 84 height 13
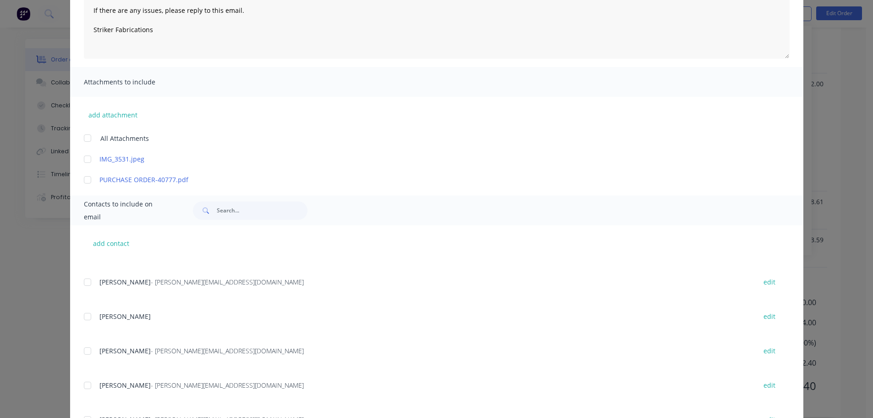
scroll to position [229, 0]
click at [84, 349] on div at bounding box center [87, 347] width 18 height 18
type textarea "Thank you for your order! Click 'view my order' to see your order confirmation.…"
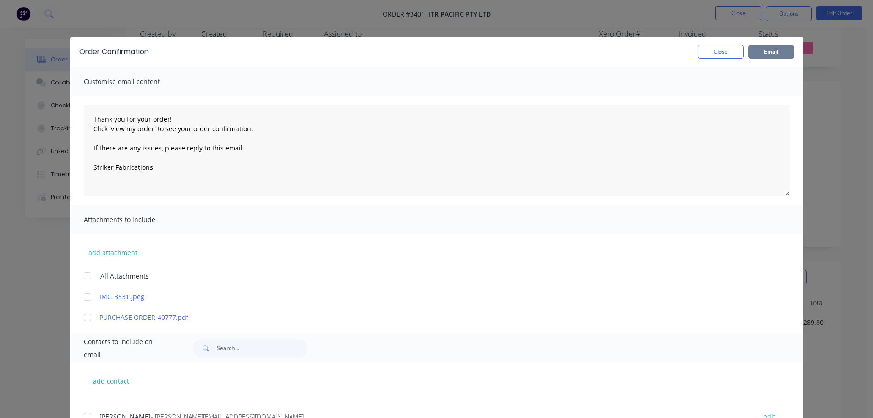
scroll to position [10, 0]
click at [773, 51] on button "Email" at bounding box center [772, 52] width 46 height 14
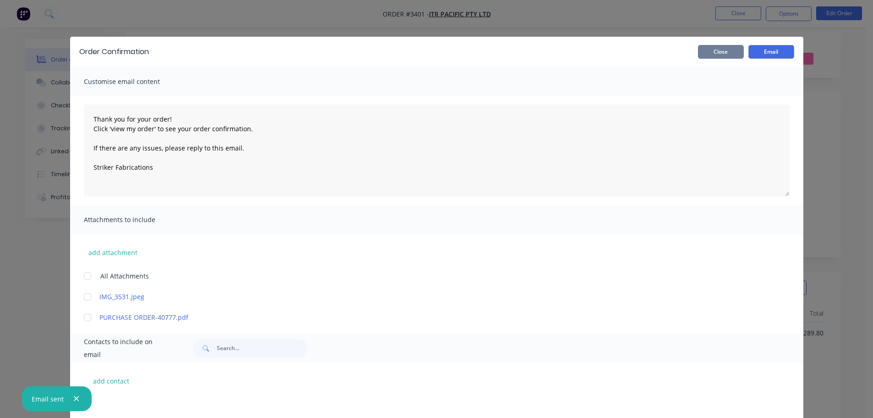
type textarea "Thank you for your order! Click 'view my order' to see your order confirmation.…"
click at [709, 48] on button "Close" at bounding box center [721, 52] width 46 height 14
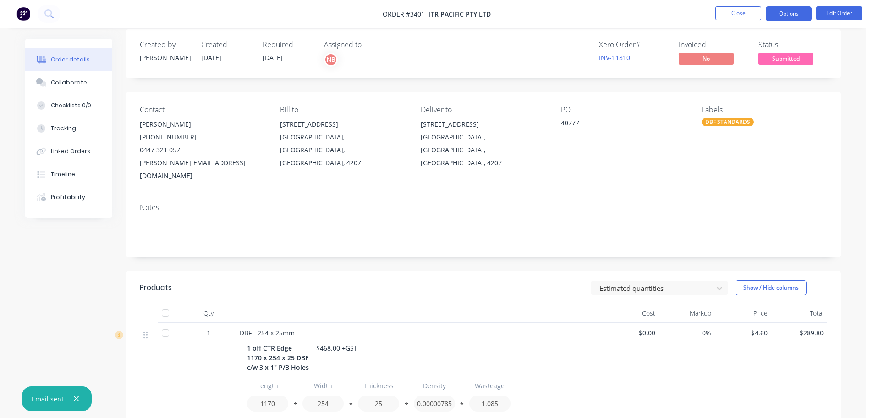
click at [793, 13] on button "Options" at bounding box center [789, 13] width 46 height 15
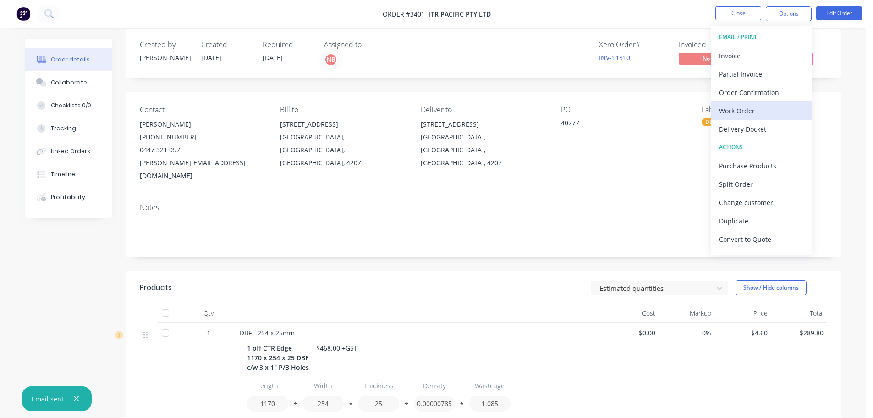
click at [752, 107] on div "Work Order" at bounding box center [761, 110] width 84 height 13
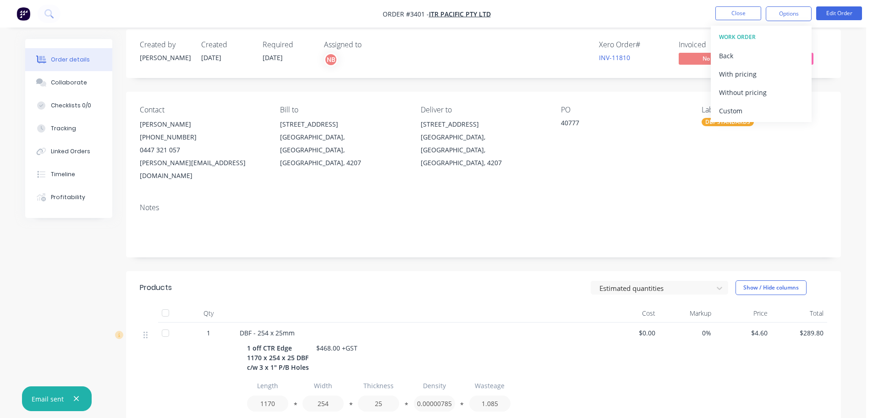
click at [752, 107] on div "Custom" at bounding box center [761, 110] width 84 height 13
click at [750, 99] on button "Without pricing" at bounding box center [761, 92] width 101 height 18
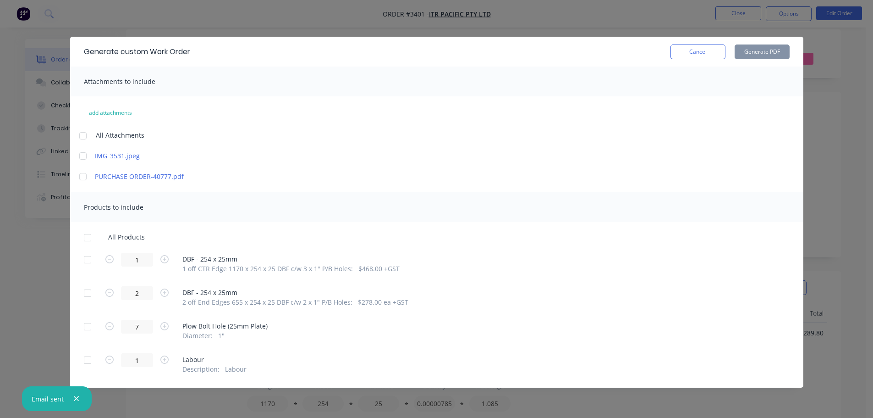
click at [90, 259] on div at bounding box center [87, 259] width 18 height 18
click at [86, 297] on div at bounding box center [87, 293] width 18 height 18
click at [781, 45] on button "Generate PDF" at bounding box center [762, 51] width 55 height 15
click at [711, 47] on button "Cancel" at bounding box center [698, 51] width 55 height 15
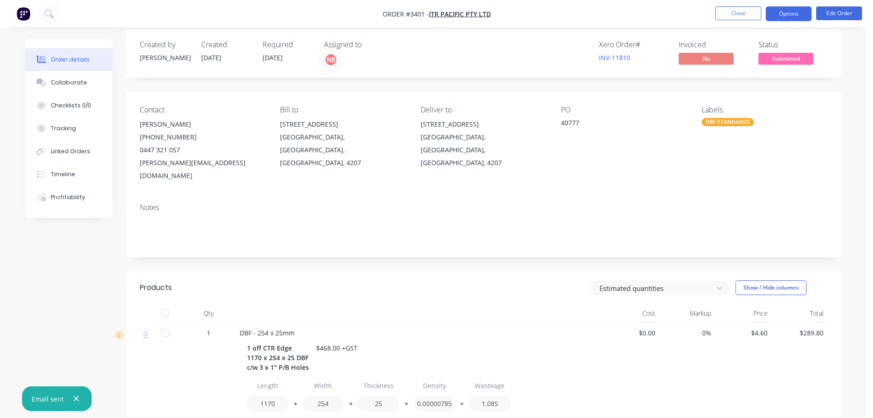
click at [790, 10] on button "Options" at bounding box center [789, 13] width 46 height 15
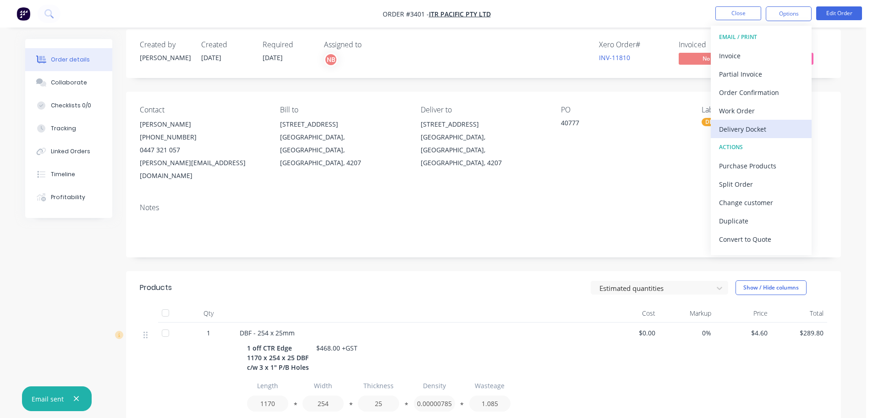
click at [733, 130] on div "Delivery Docket" at bounding box center [761, 128] width 84 height 13
click at [732, 104] on div "Custom" at bounding box center [761, 110] width 84 height 13
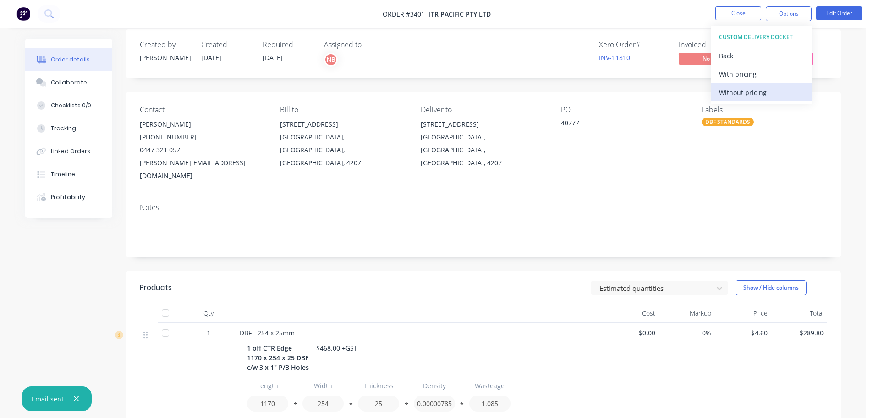
click at [732, 96] on div "Without pricing" at bounding box center [761, 92] width 84 height 13
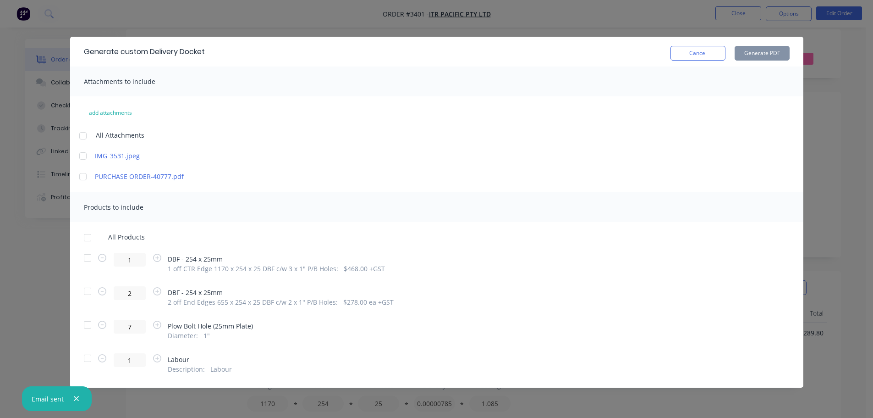
click at [90, 253] on div at bounding box center [87, 257] width 18 height 18
click at [86, 290] on div at bounding box center [87, 291] width 18 height 18
click at [769, 59] on button "Generate PDF" at bounding box center [762, 53] width 55 height 15
click at [691, 51] on button "Cancel" at bounding box center [698, 53] width 55 height 15
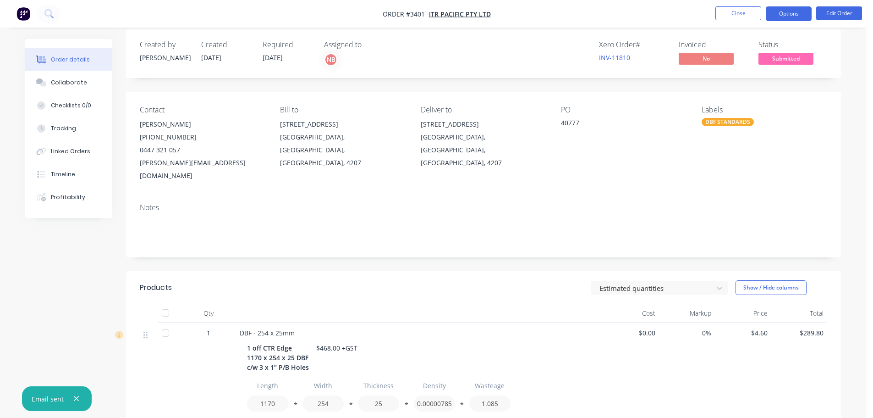
click at [771, 17] on button "Options" at bounding box center [789, 13] width 46 height 15
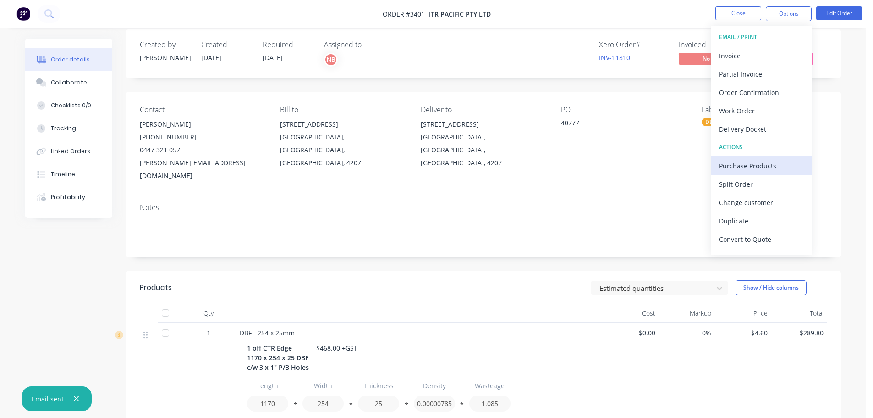
click at [749, 161] on div "Purchase Products" at bounding box center [761, 165] width 84 height 13
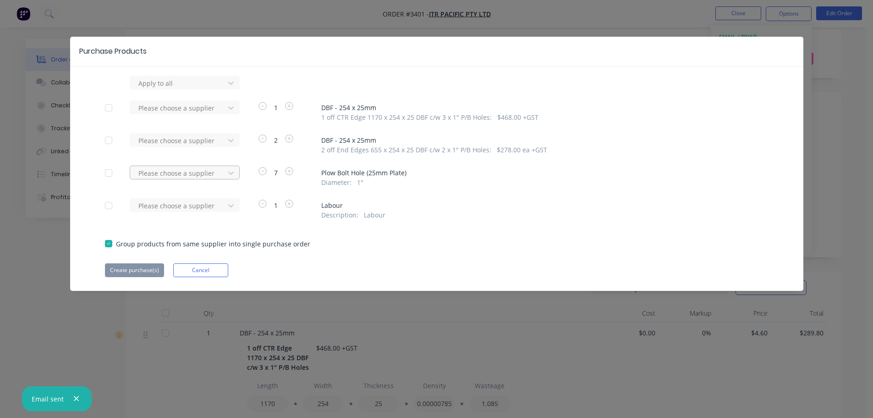
click at [204, 170] on div at bounding box center [179, 172] width 83 height 11
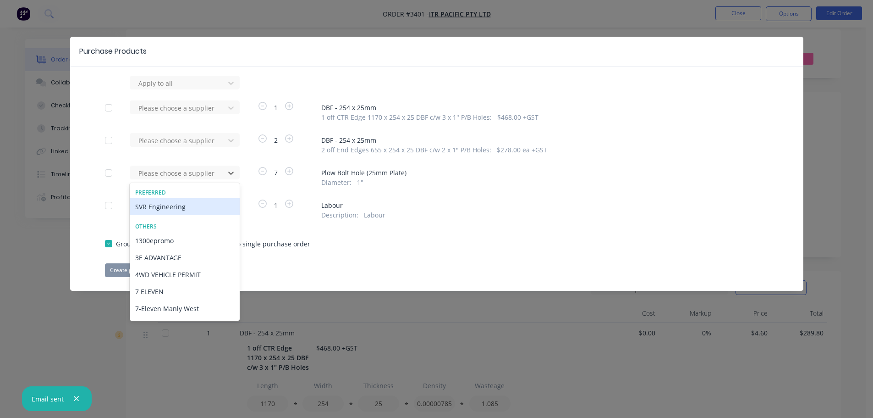
click at [186, 205] on div "SVR Engineering" at bounding box center [185, 206] width 110 height 17
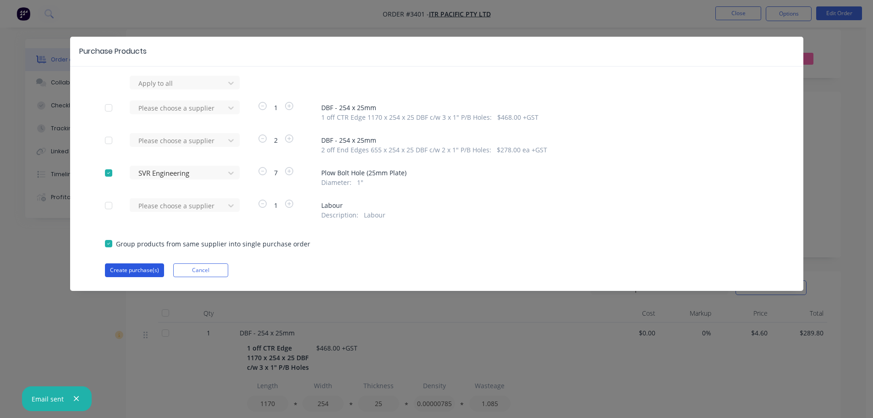
click at [150, 264] on button "Create purchase(s)" at bounding box center [134, 270] width 59 height 14
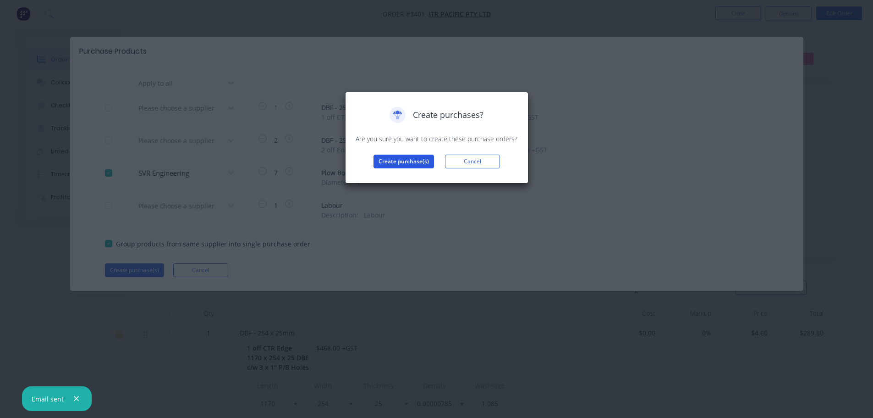
click at [399, 162] on button "Create purchase(s)" at bounding box center [404, 161] width 61 height 14
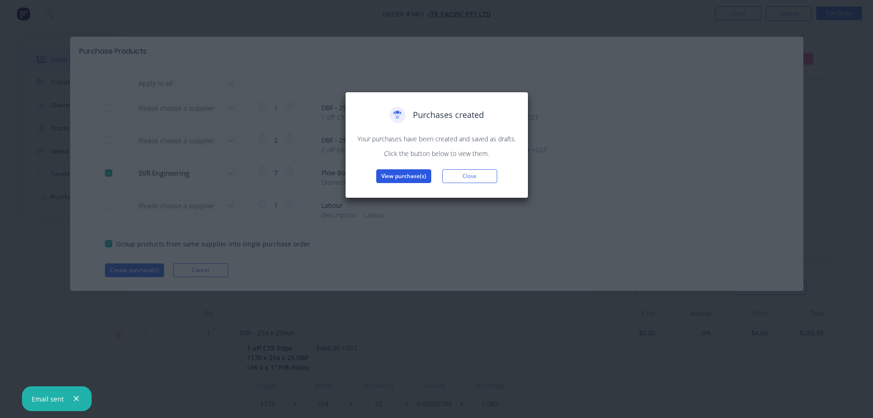
click at [393, 177] on button "View purchase(s)" at bounding box center [403, 176] width 55 height 14
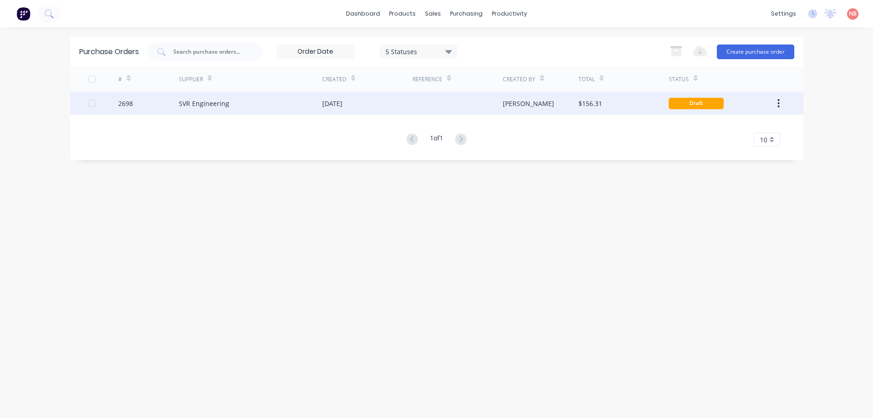
click at [383, 108] on div "[DATE]" at bounding box center [367, 103] width 90 height 23
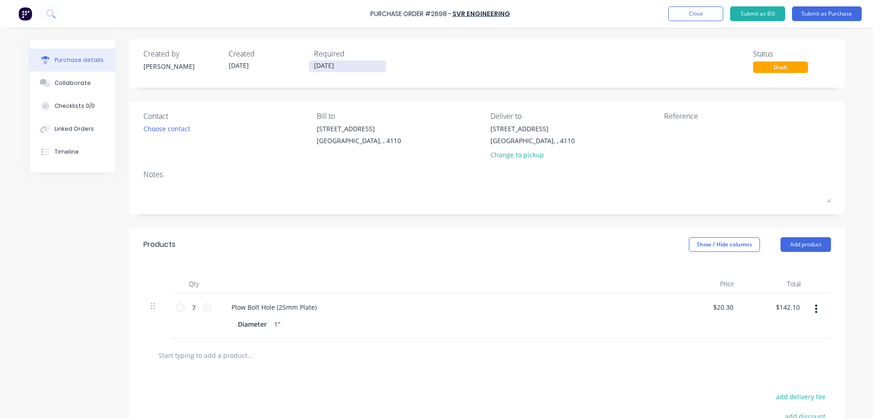
click at [332, 62] on input "[DATE]" at bounding box center [347, 66] width 77 height 11
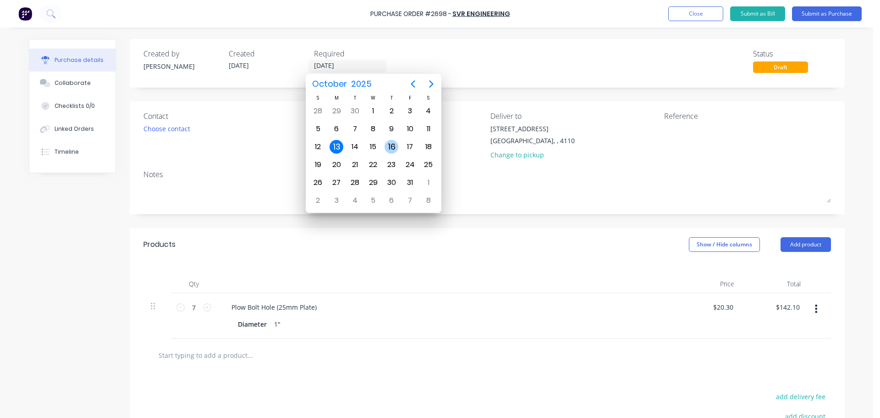
click at [387, 146] on div "16" at bounding box center [392, 147] width 14 height 14
type input "[DATE]"
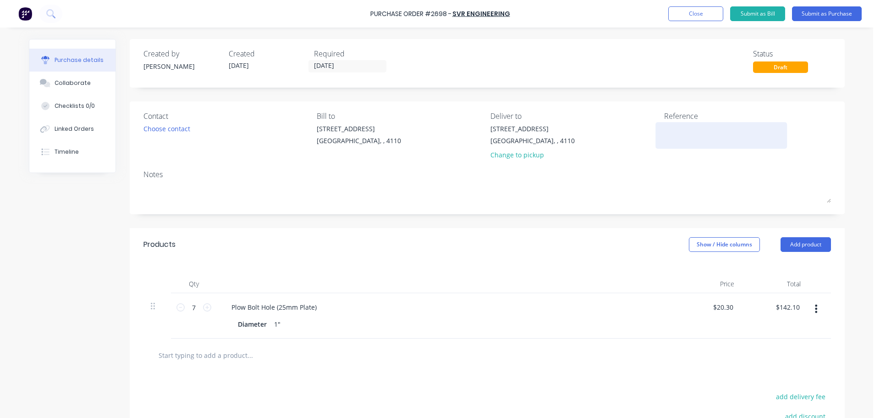
click at [672, 132] on textarea at bounding box center [721, 134] width 115 height 21
type textarea "ITR 40777"
type textarea "x"
type textarea "ITR 40777"
click at [811, 14] on button "Submit as Purchase" at bounding box center [827, 13] width 70 height 15
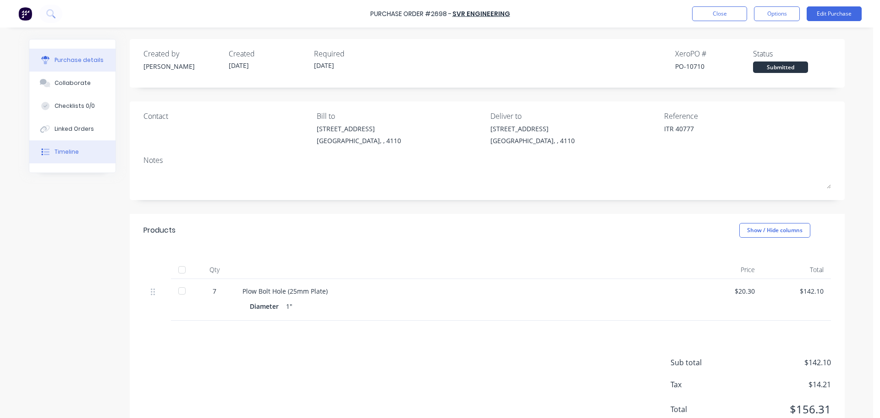
drag, startPoint x: 41, startPoint y: 154, endPoint x: 44, endPoint y: 149, distance: 5.7
click at [44, 154] on icon at bounding box center [47, 152] width 6 height 6
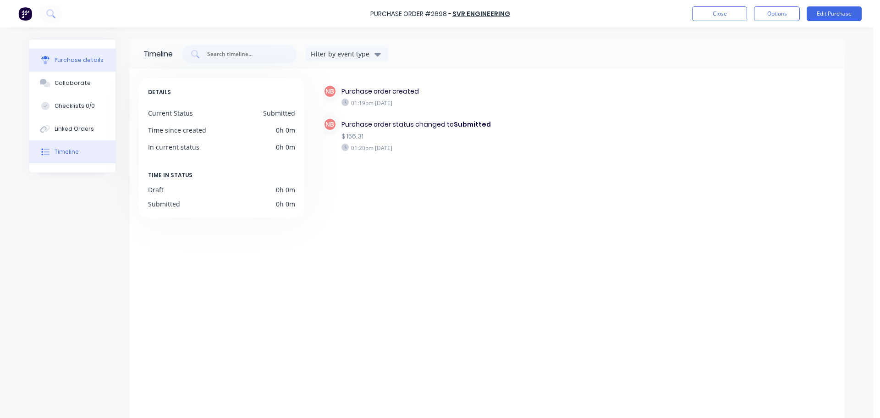
click at [78, 67] on button "Purchase details" at bounding box center [72, 60] width 86 height 23
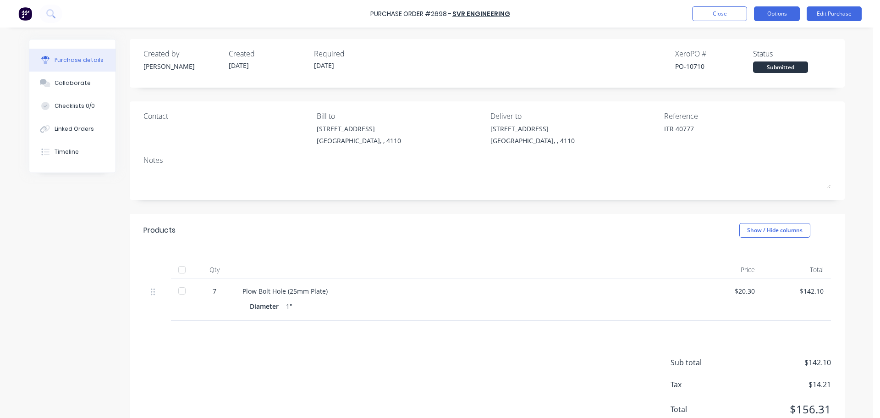
click at [789, 15] on button "Options" at bounding box center [777, 13] width 46 height 15
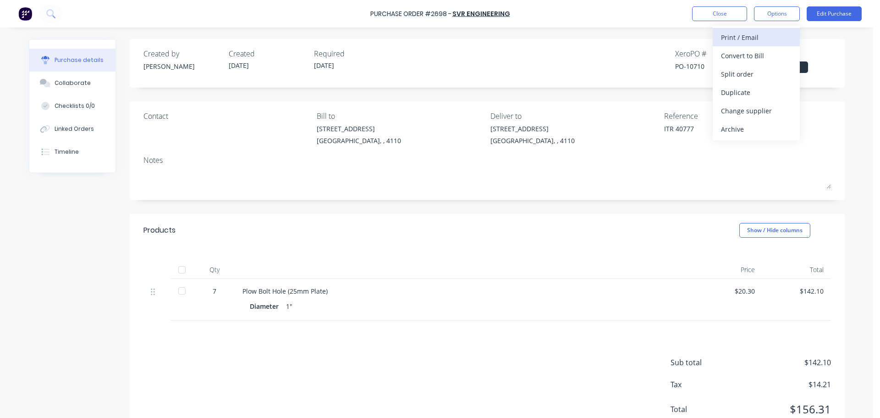
click at [753, 44] on button "Print / Email" at bounding box center [756, 37] width 87 height 18
click at [743, 56] on div "With pricing" at bounding box center [756, 55] width 71 height 13
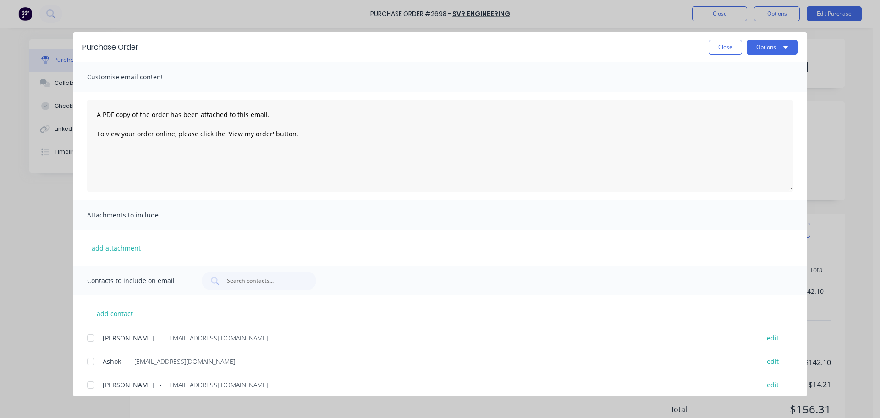
click at [89, 360] on div at bounding box center [91, 361] width 18 height 18
click at [776, 48] on button "Options" at bounding box center [772, 47] width 51 height 15
click at [760, 88] on div "Print" at bounding box center [754, 88] width 71 height 13
click at [762, 49] on button "Options" at bounding box center [772, 47] width 51 height 15
click at [743, 106] on div "Email" at bounding box center [754, 106] width 71 height 13
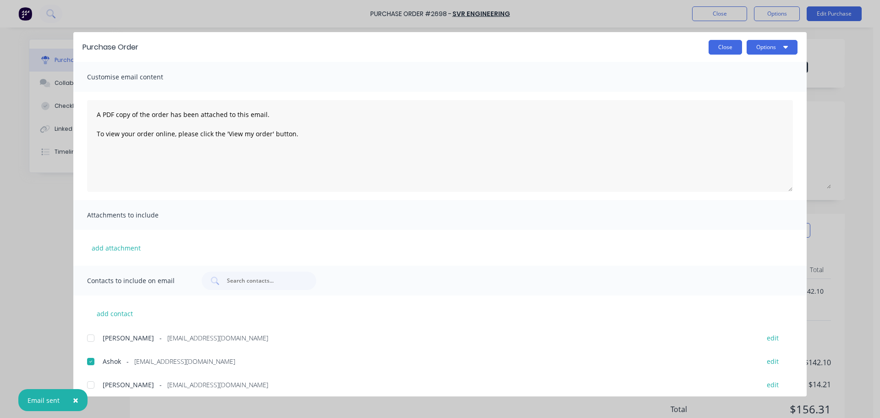
click at [724, 51] on button "Close" at bounding box center [725, 47] width 33 height 15
type textarea "x"
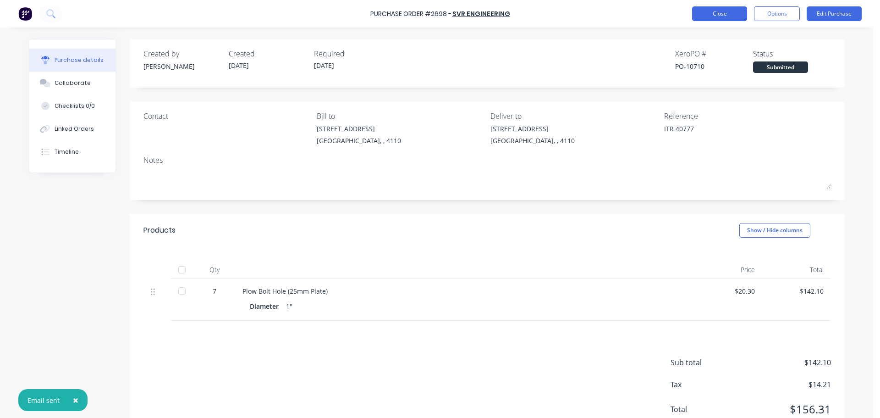
click at [717, 17] on button "Close" at bounding box center [719, 13] width 55 height 15
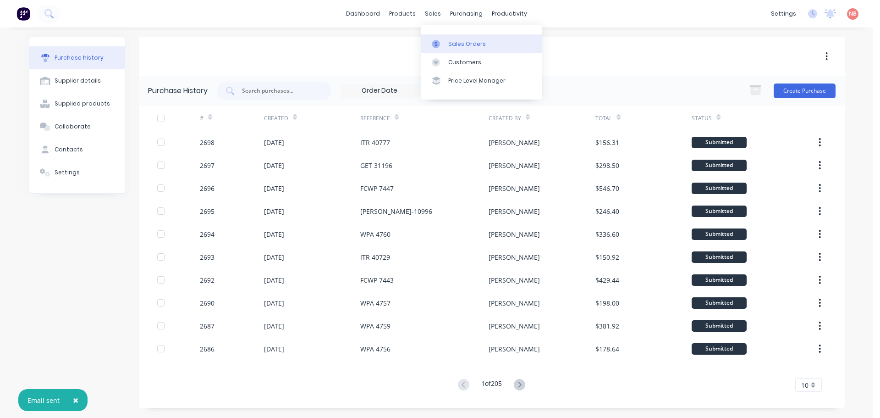
click at [449, 41] on div "Sales Orders" at bounding box center [467, 44] width 38 height 8
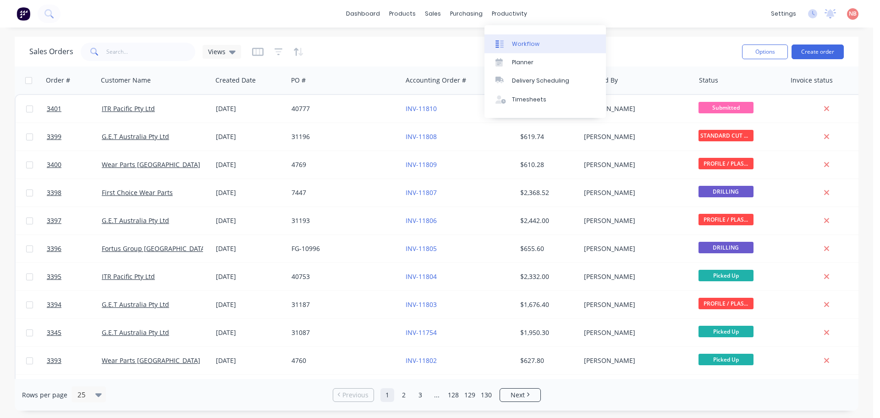
click at [511, 39] on link "Workflow" at bounding box center [545, 43] width 121 height 18
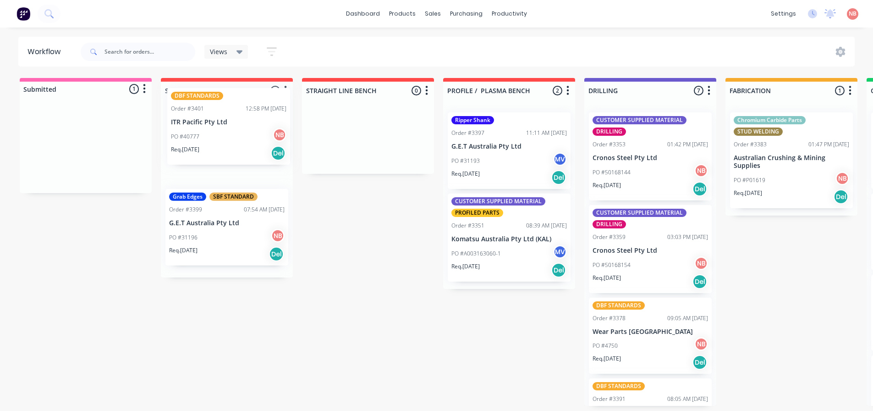
drag, startPoint x: 76, startPoint y: 146, endPoint x: 222, endPoint y: 125, distance: 147.7
click at [222, 125] on div "Submitted 1 Status colour #FF69B4 hex #FF69B4 Save Cancel Summaries Total order…" at bounding box center [757, 242] width 1529 height 328
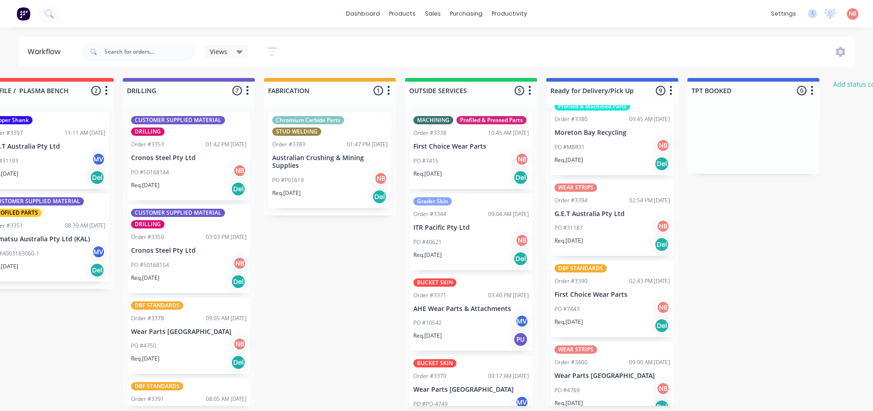
scroll to position [440, 0]
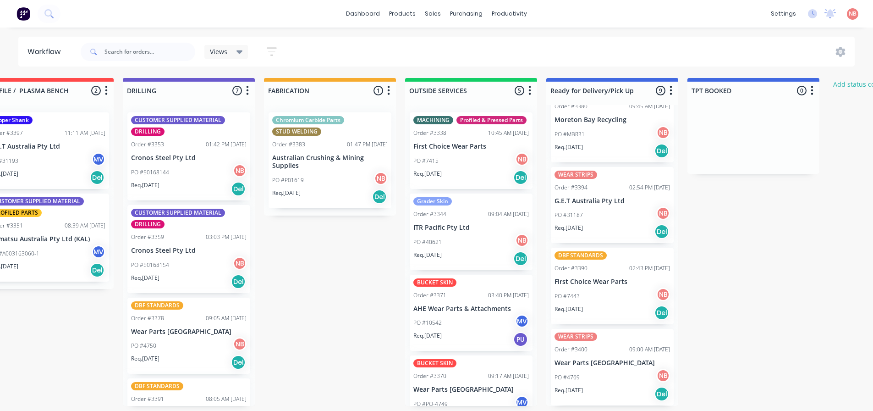
click at [589, 287] on div "PO #7443 NB" at bounding box center [613, 295] width 116 height 17
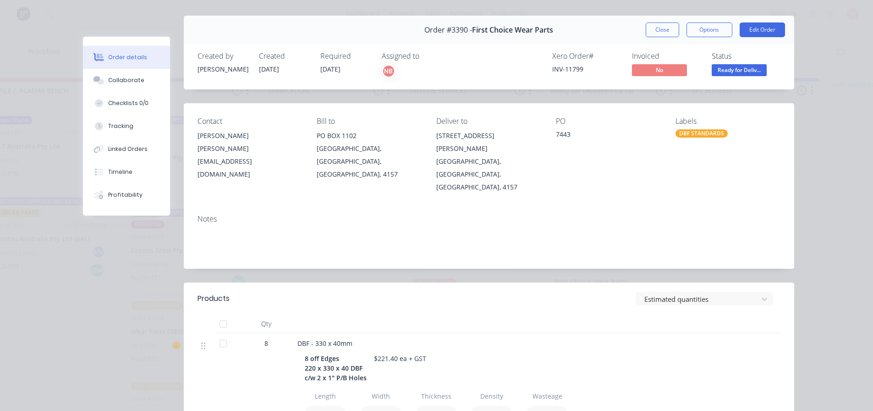
scroll to position [0, 0]
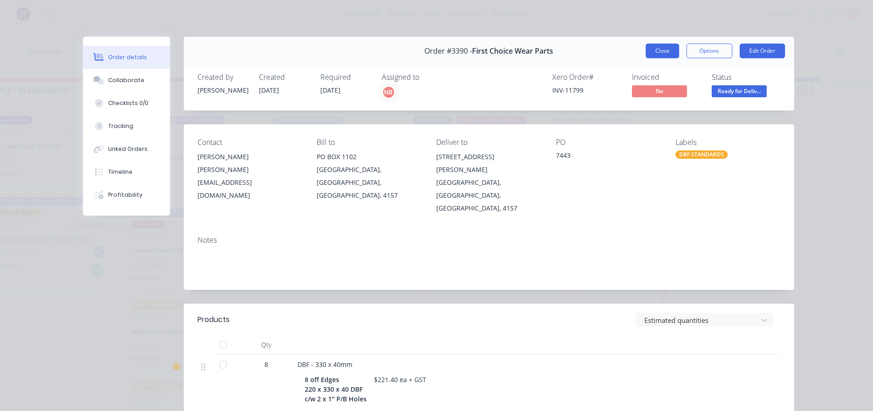
click at [655, 51] on button "Close" at bounding box center [662, 51] width 33 height 15
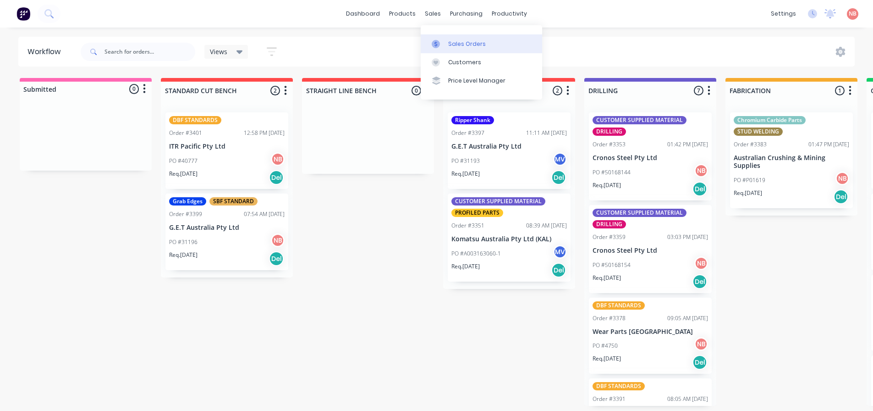
click at [440, 43] on icon at bounding box center [436, 44] width 8 height 8
